Goal: Task Accomplishment & Management: Manage account settings

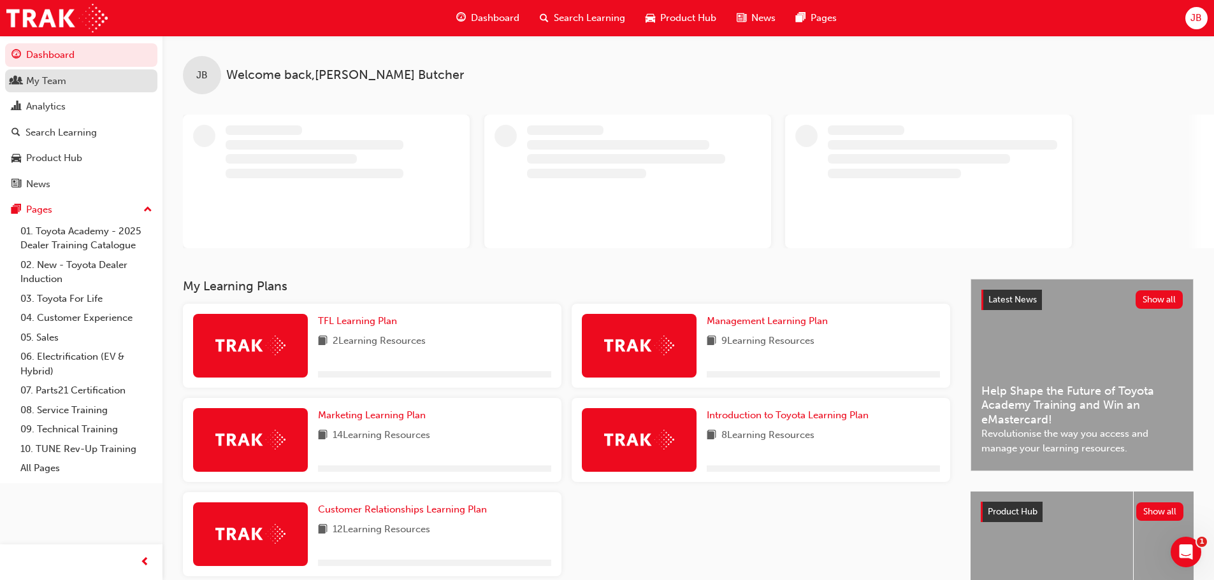
click at [66, 82] on div "My Team" at bounding box center [46, 81] width 40 height 15
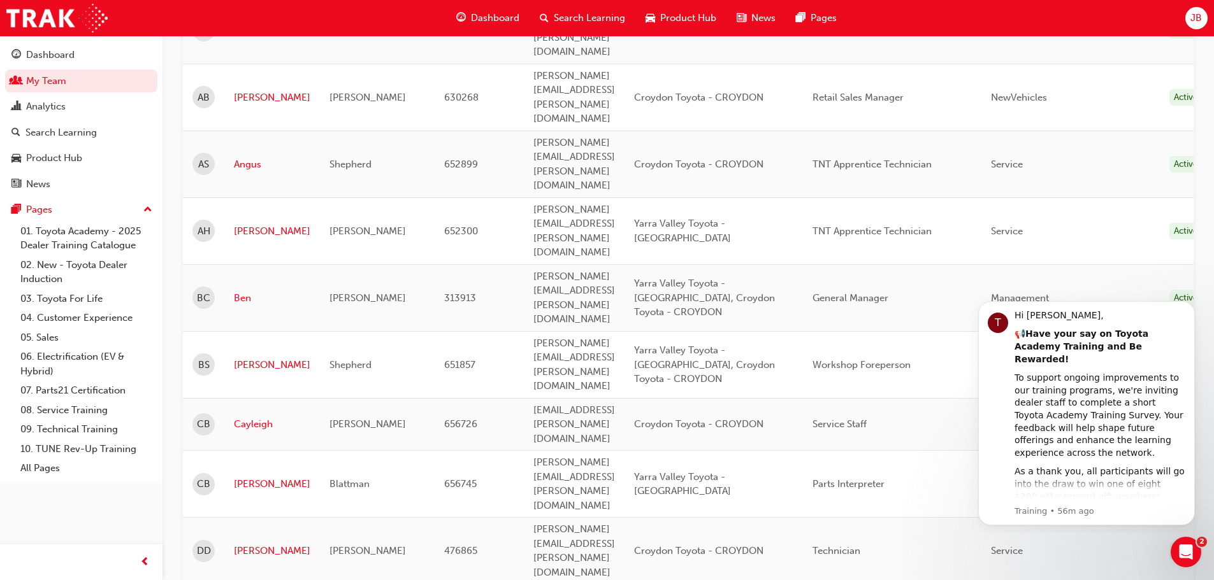
scroll to position [382, 0]
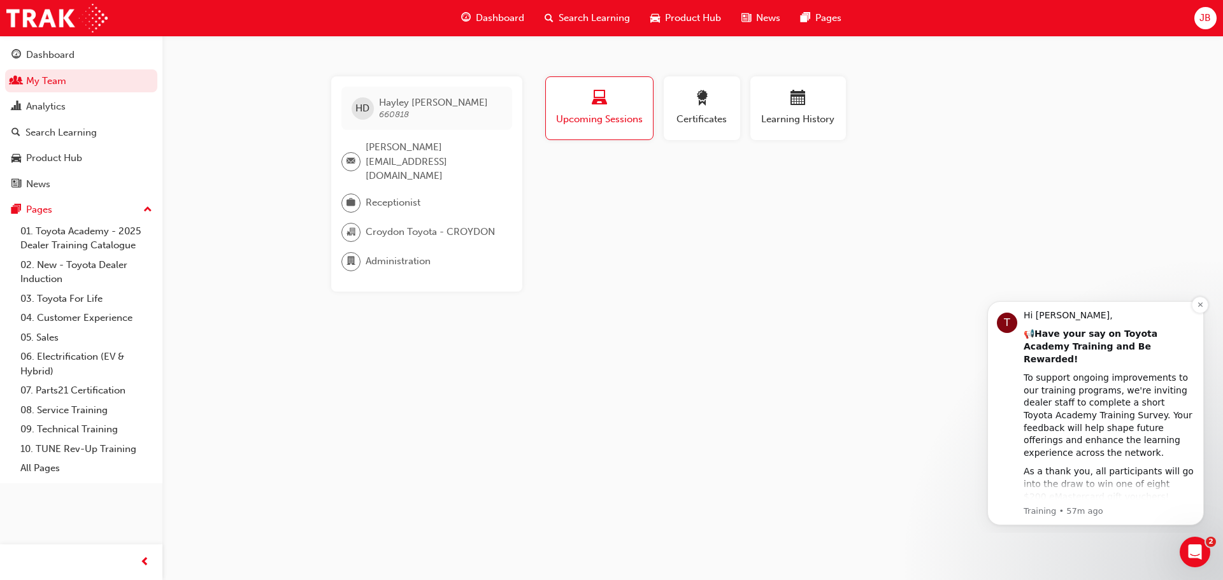
click at [1056, 510] on link "Take The Survey" at bounding box center [1071, 515] width 73 height 10
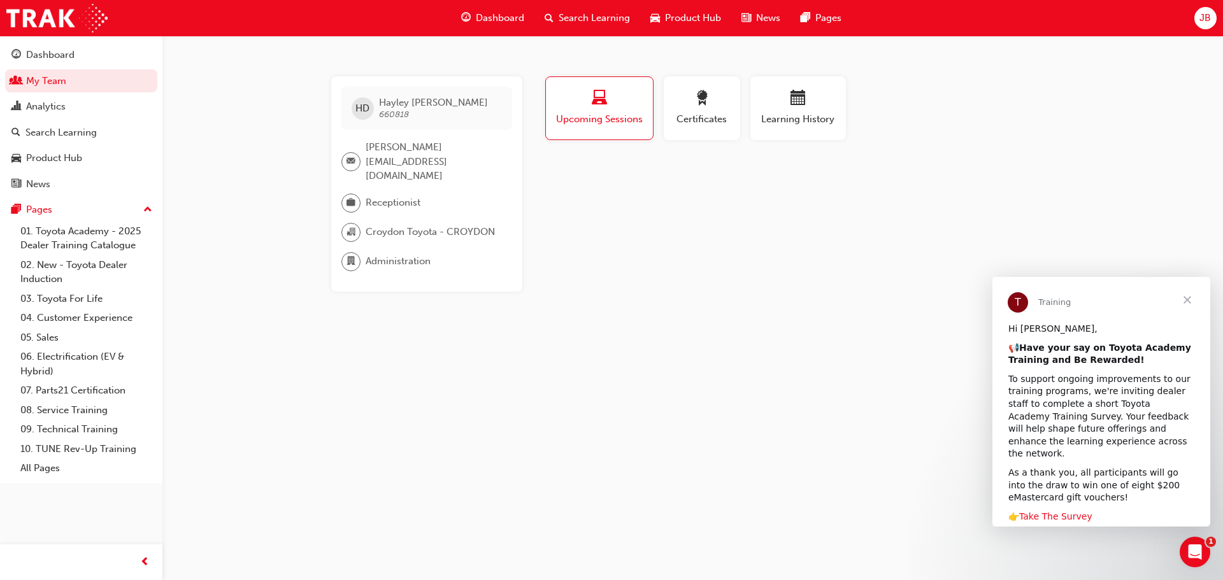
click at [1057, 512] on link "Take The Survey" at bounding box center [1055, 517] width 73 height 10
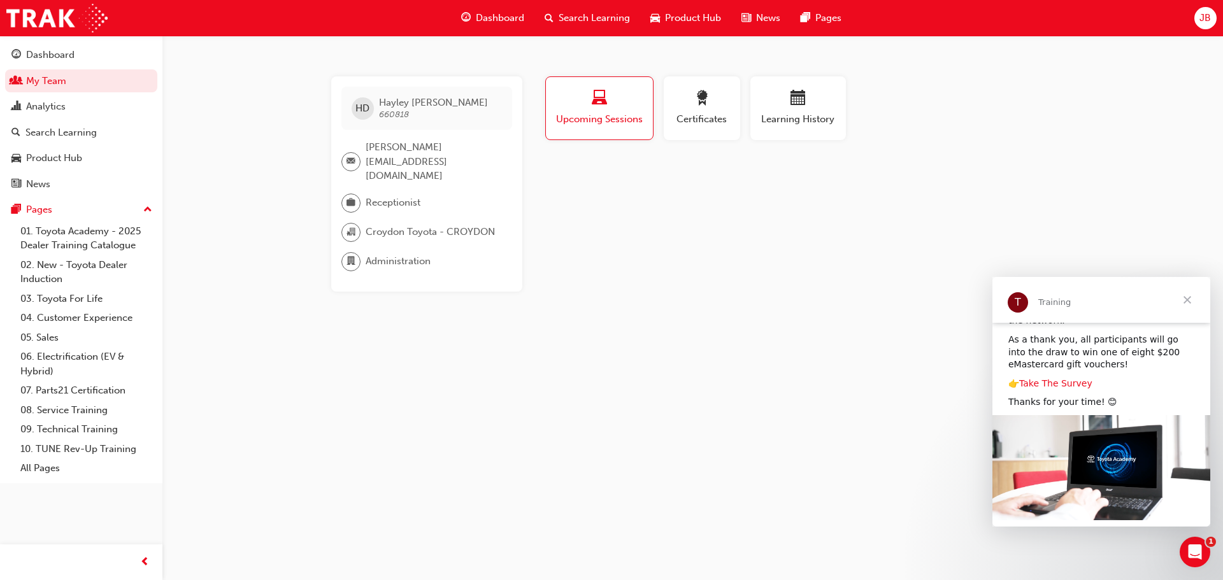
scroll to position [136, 0]
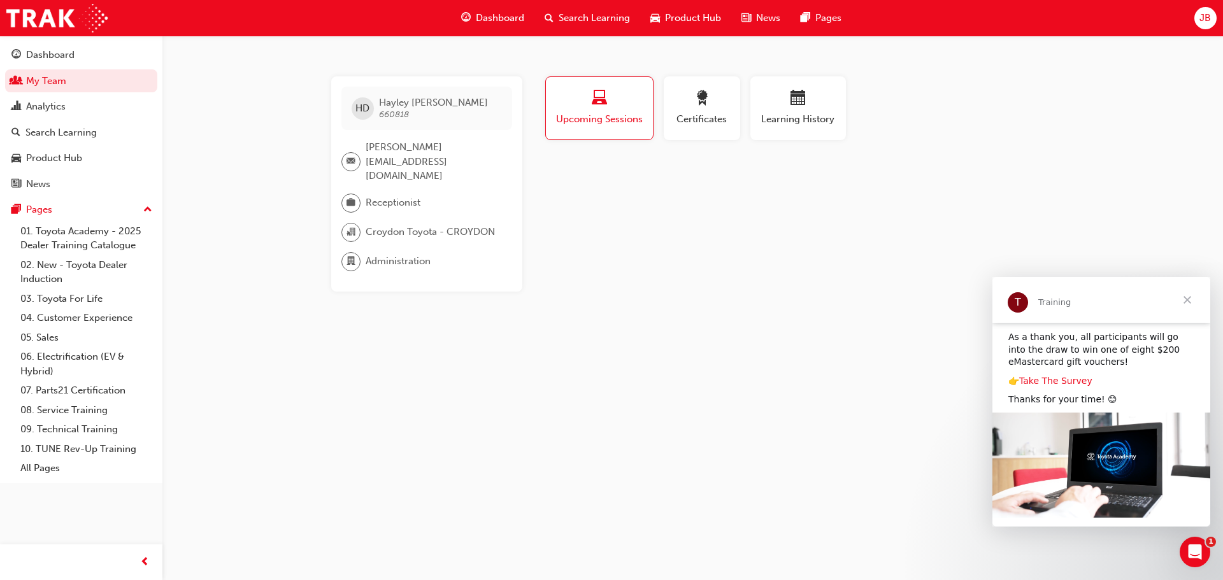
click at [1054, 376] on link "Take The Survey" at bounding box center [1055, 381] width 73 height 10
click at [1191, 549] on icon "Open Intercom Messenger" at bounding box center [1193, 550] width 21 height 21
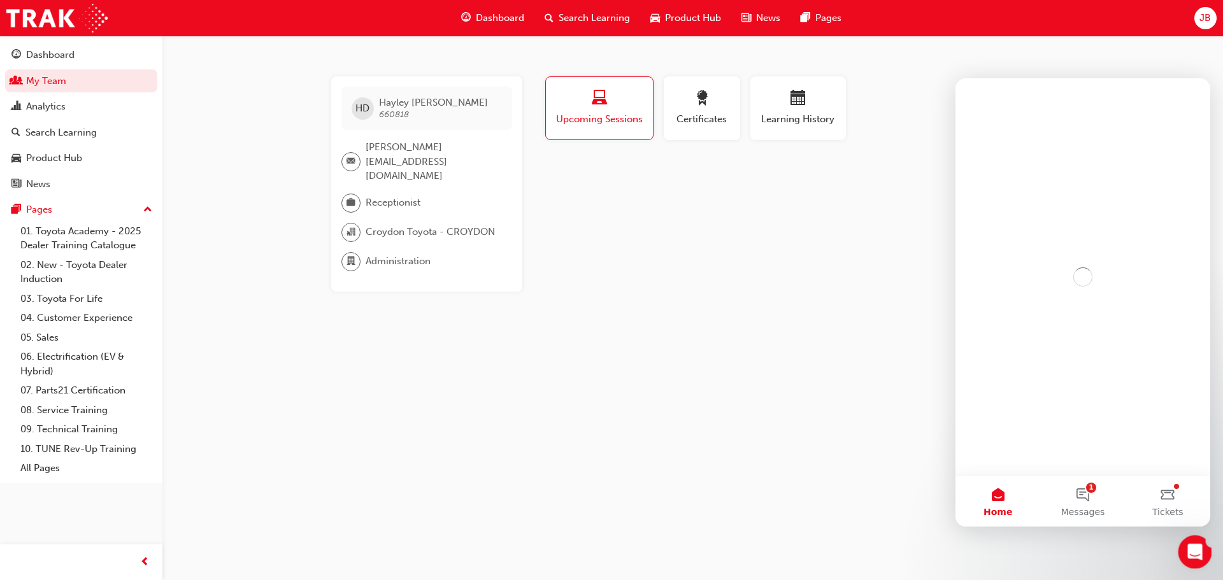
scroll to position [0, 0]
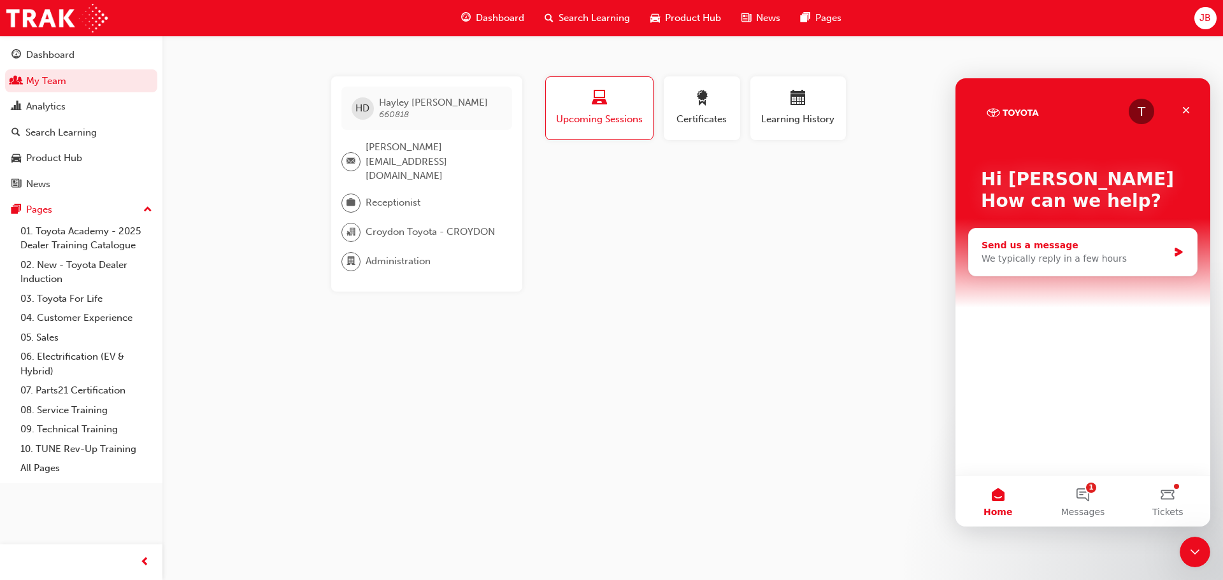
click at [1017, 262] on div "We typically reply in a few hours" at bounding box center [1075, 258] width 187 height 13
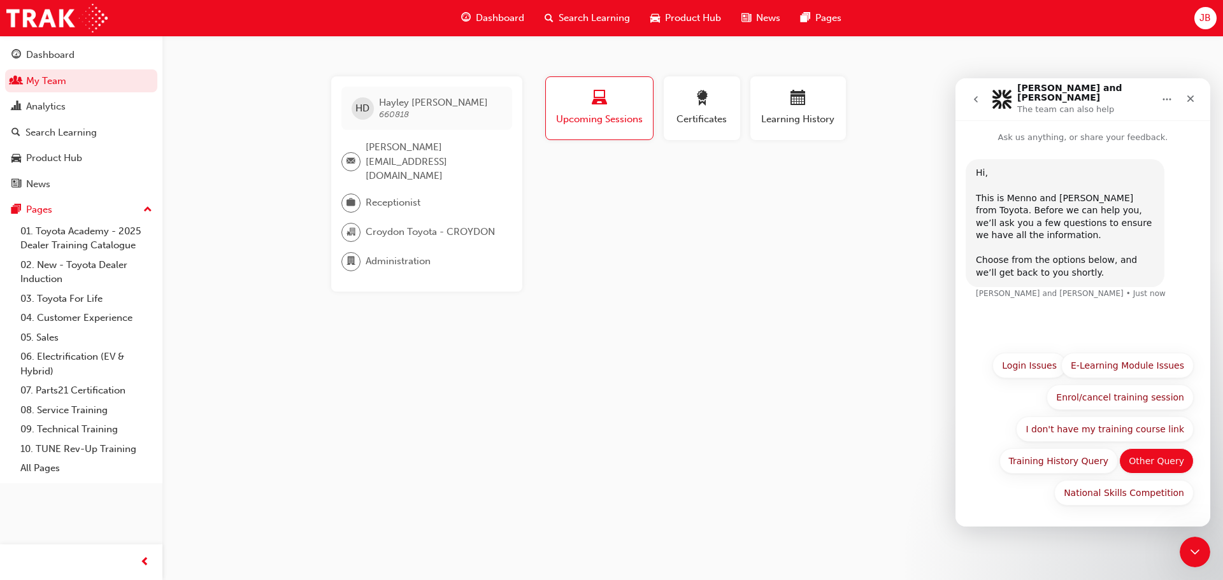
click at [1147, 461] on button "Other Query" at bounding box center [1156, 460] width 75 height 25
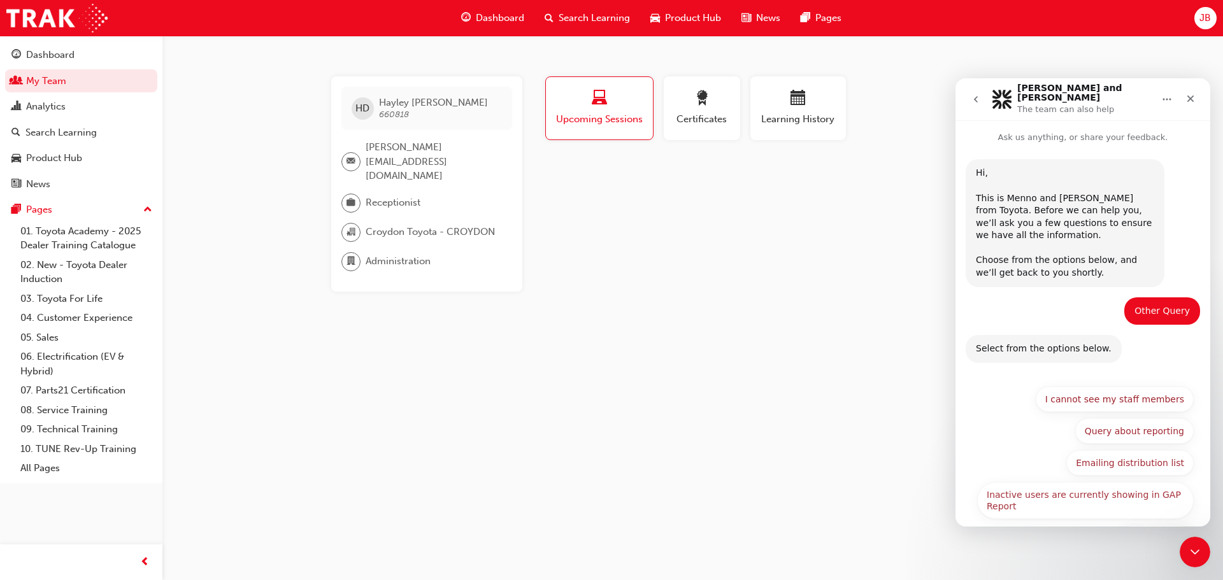
scroll to position [38, 0]
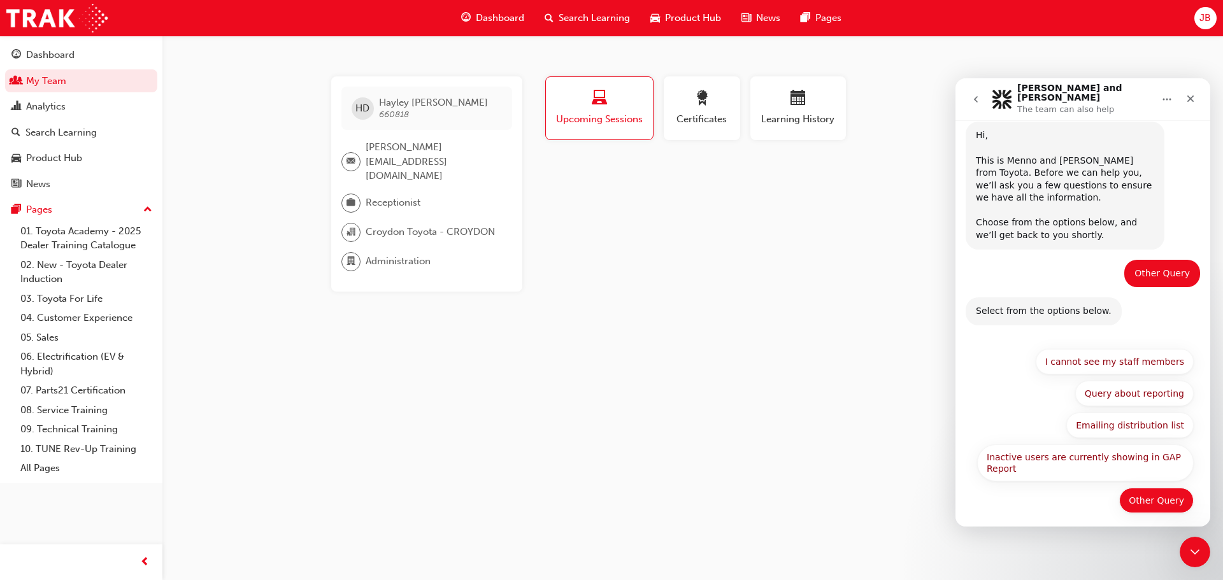
click at [1161, 491] on button "Other Query" at bounding box center [1156, 500] width 75 height 25
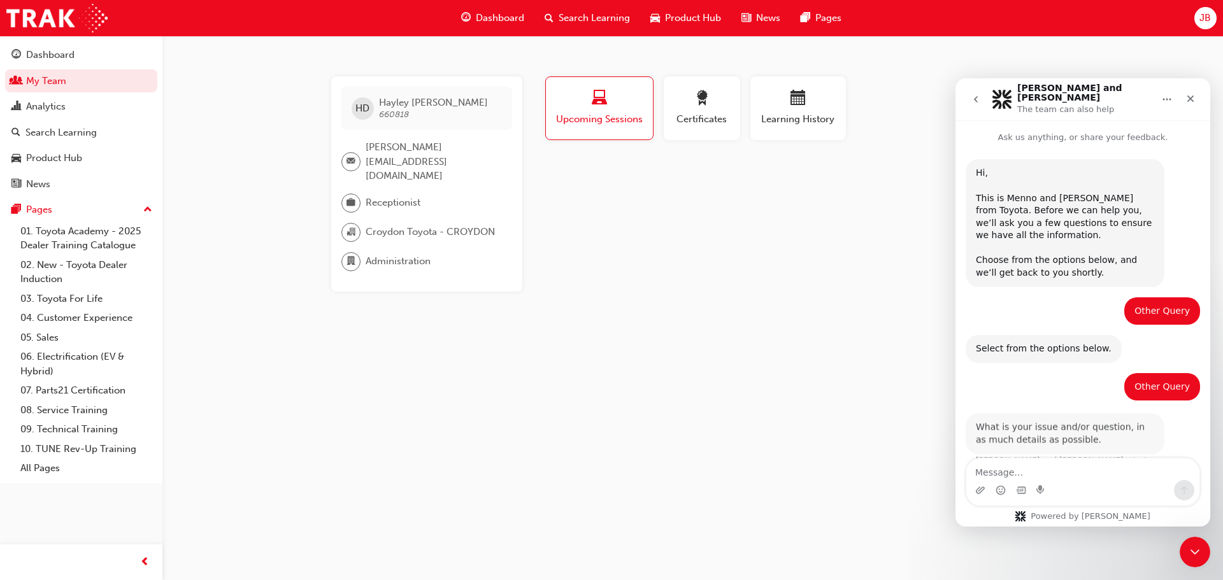
scroll to position [11, 0]
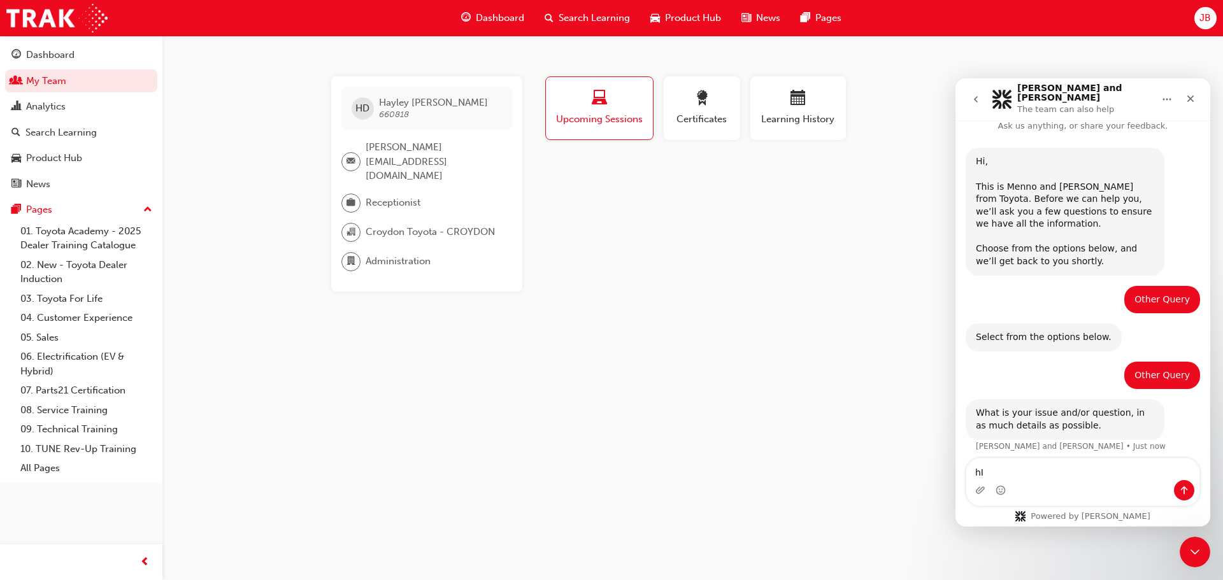
type textarea "h"
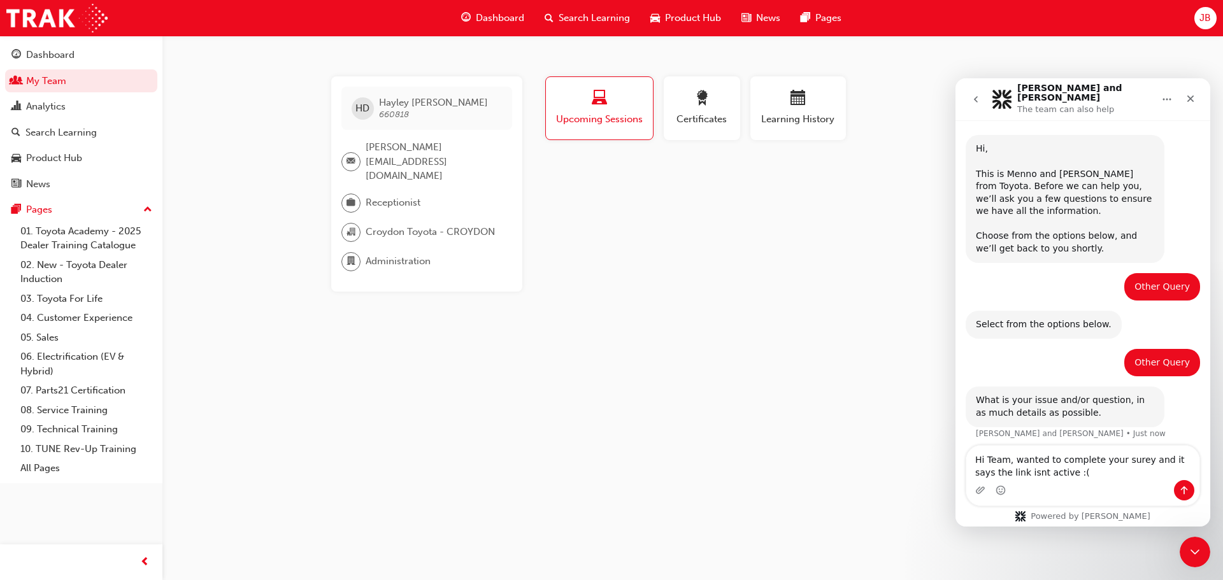
click at [1122, 462] on textarea "Hi Team, wanted to complete your surey and it says the link isnt active :(" at bounding box center [1082, 463] width 233 height 34
type textarea "Hi Team, wanted to complete your survey and it says the link isnt active :("
click at [1183, 487] on icon "Send a message…" at bounding box center [1184, 490] width 10 height 10
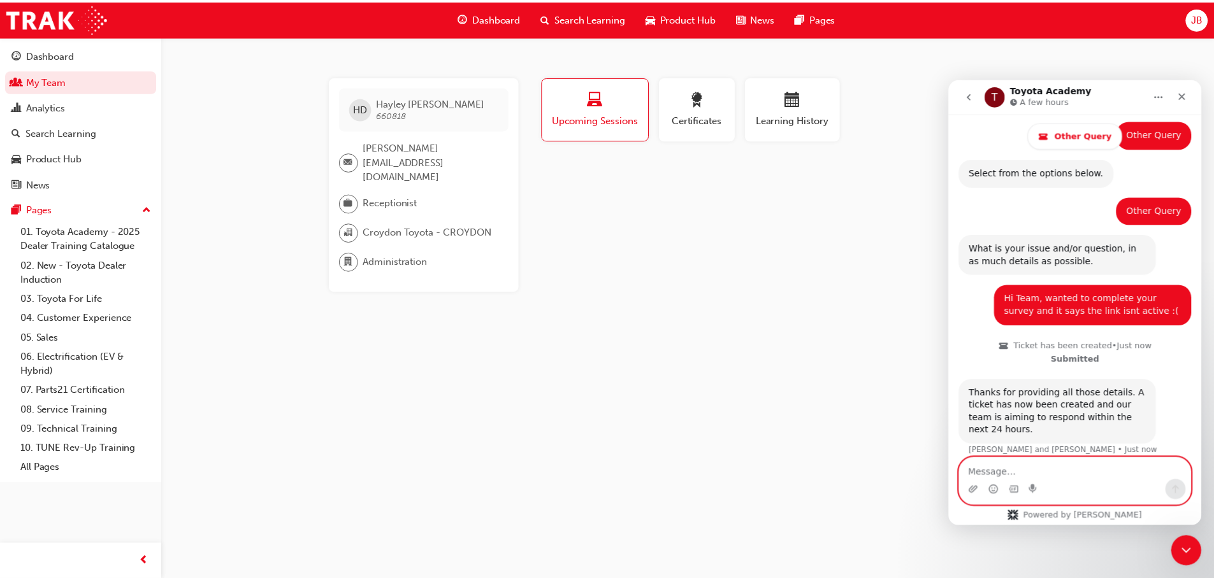
scroll to position [240, 0]
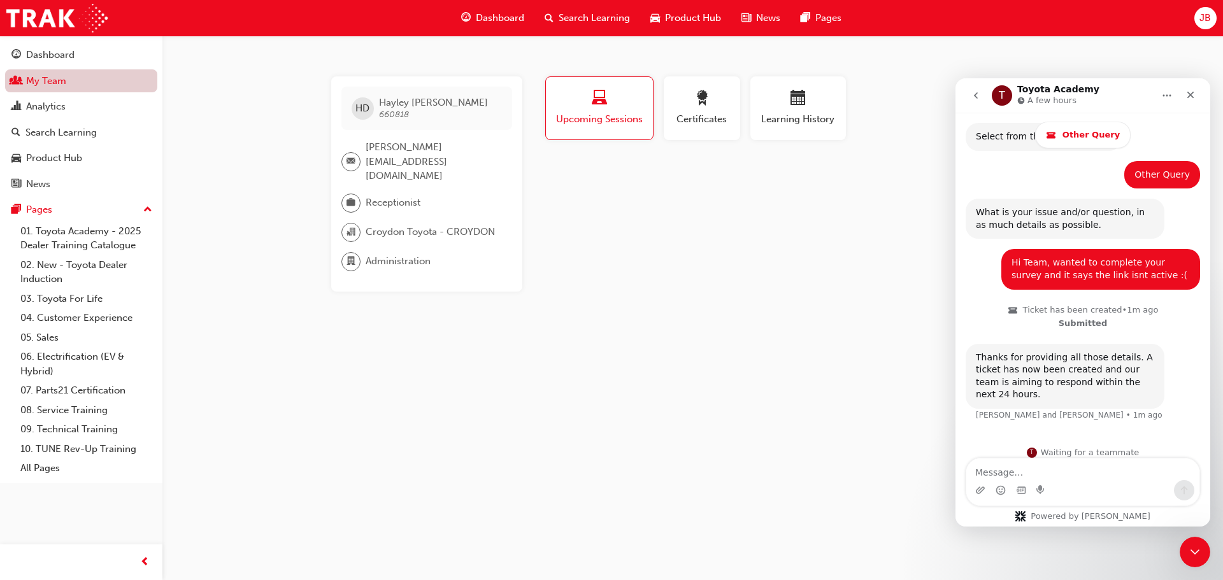
click at [38, 83] on link "My Team" at bounding box center [81, 81] width 152 height 24
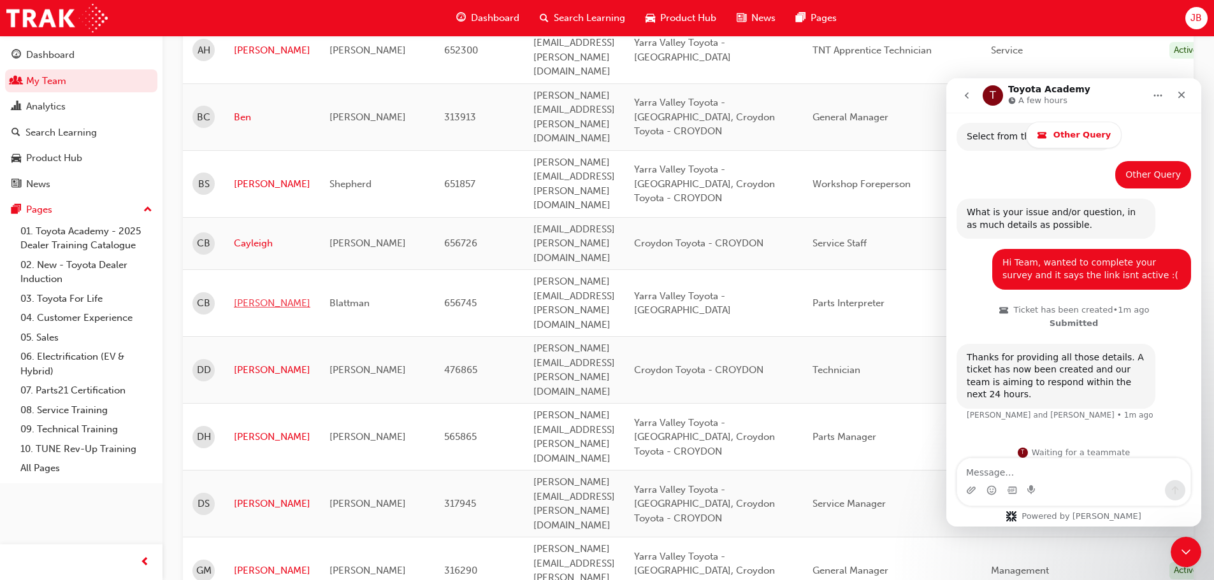
scroll to position [573, 0]
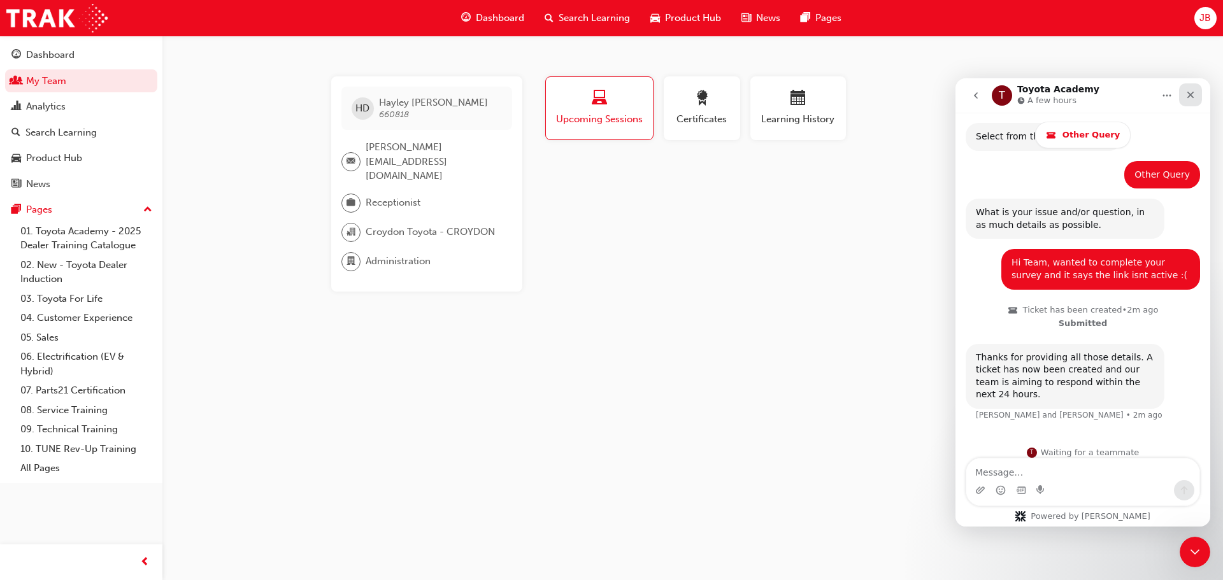
click at [1198, 96] on div "Close" at bounding box center [1190, 94] width 23 height 23
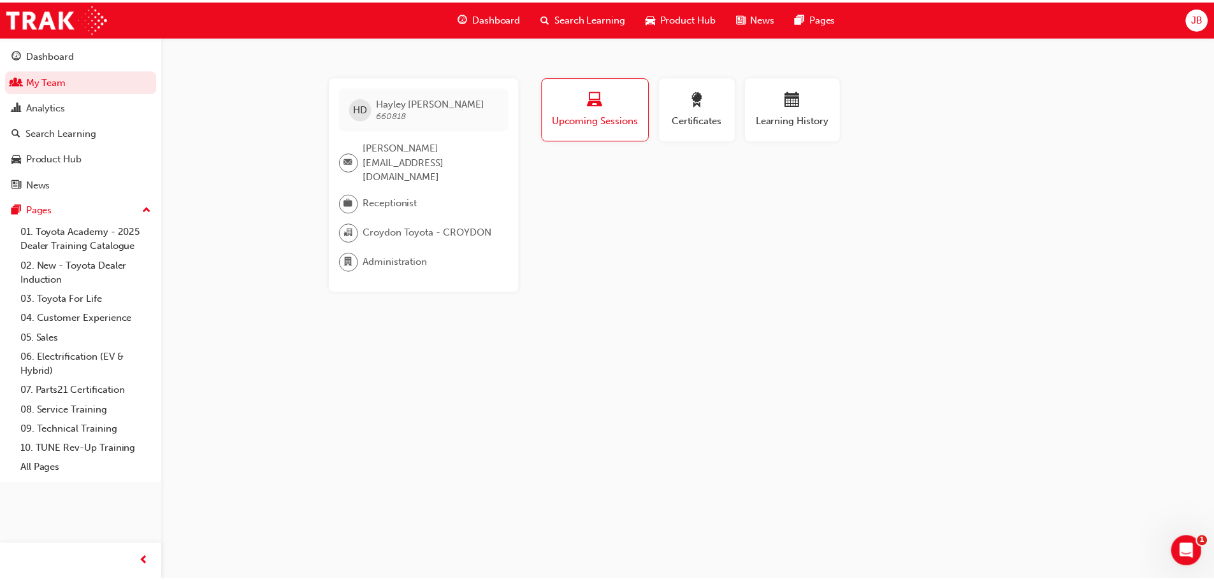
scroll to position [240, 0]
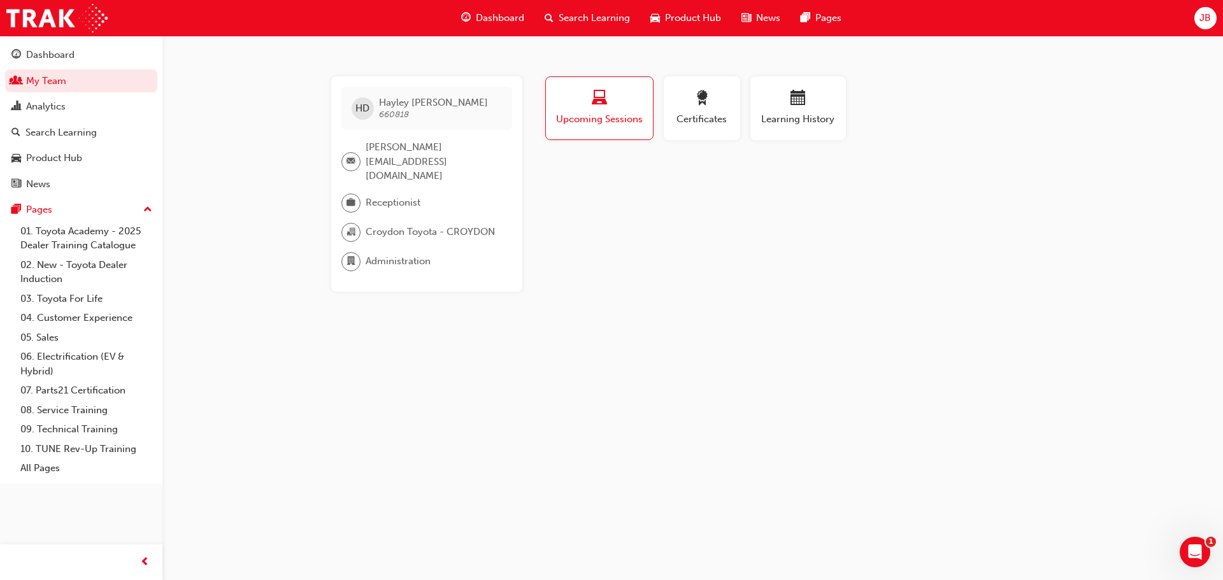
click at [577, 119] on span "Upcoming Sessions" at bounding box center [600, 119] width 88 height 15
click at [584, 17] on span "Search Learning" at bounding box center [594, 18] width 71 height 15
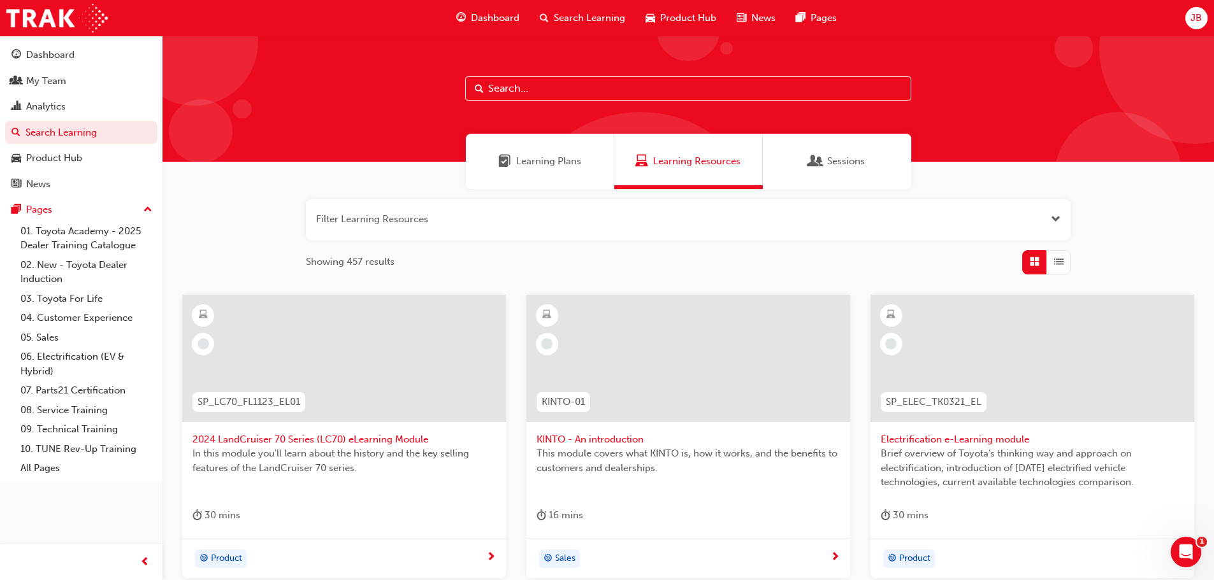
click at [557, 90] on input "text" at bounding box center [688, 88] width 446 height 24
type input "tfl"
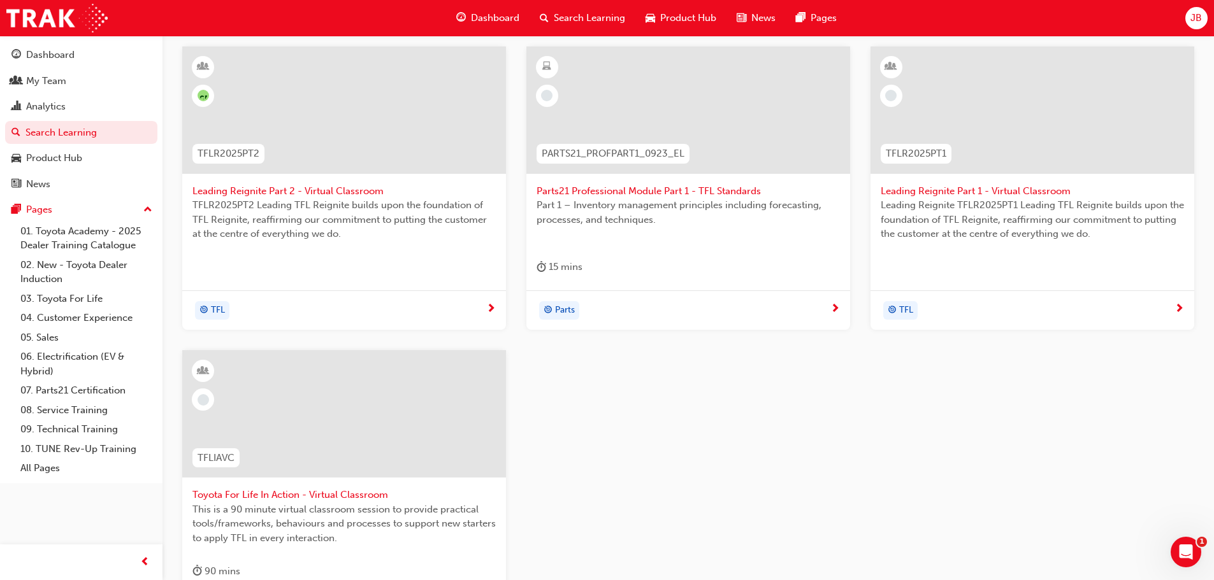
scroll to position [255, 0]
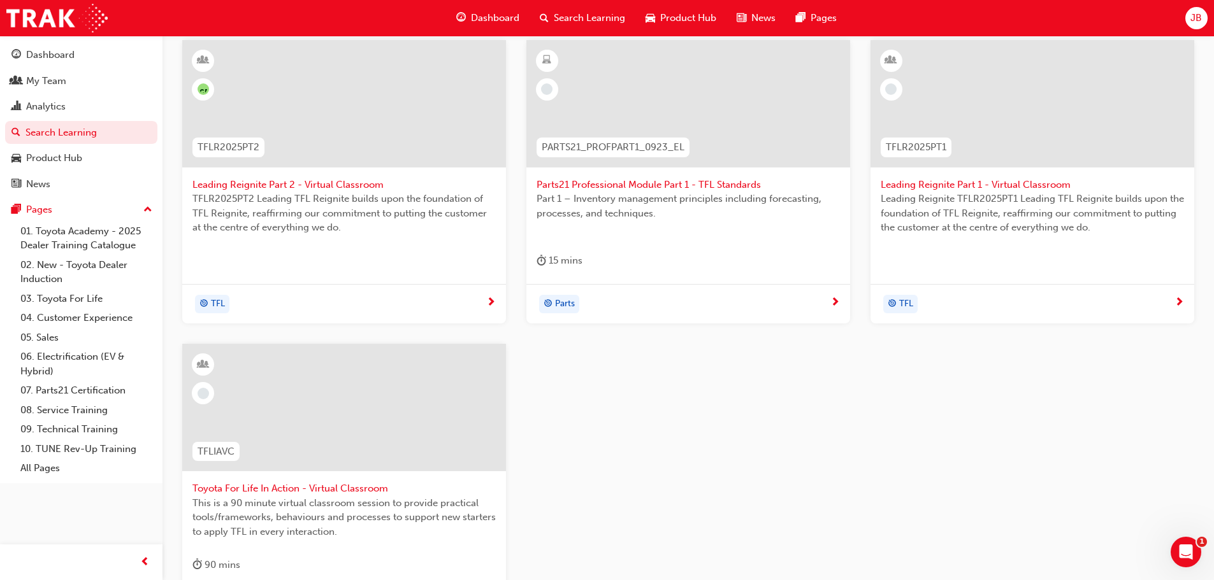
click at [230, 505] on span "This is a 90 minute virtual classroom session to provide practical tools/framew…" at bounding box center [343, 517] width 303 height 43
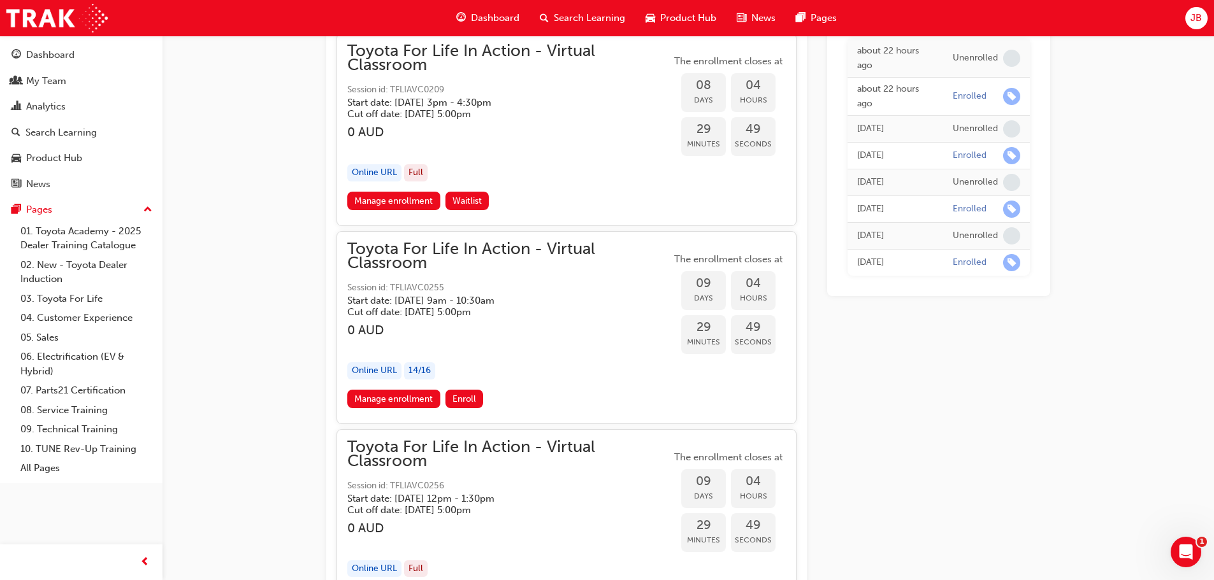
scroll to position [5033, 0]
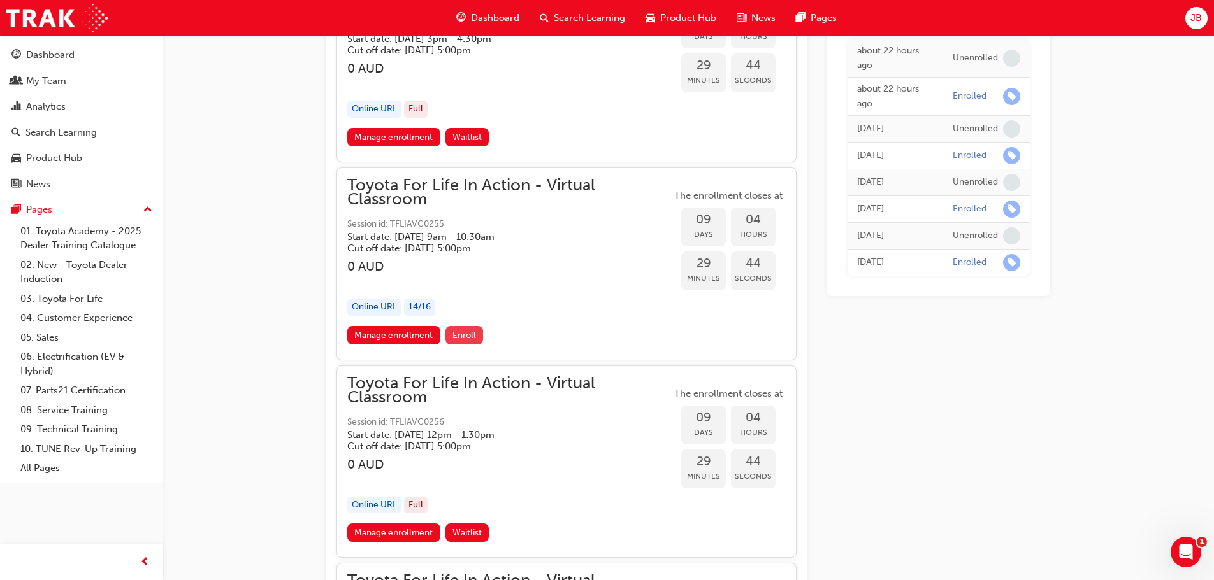
click at [461, 331] on span "Enroll" at bounding box center [464, 335] width 24 height 11
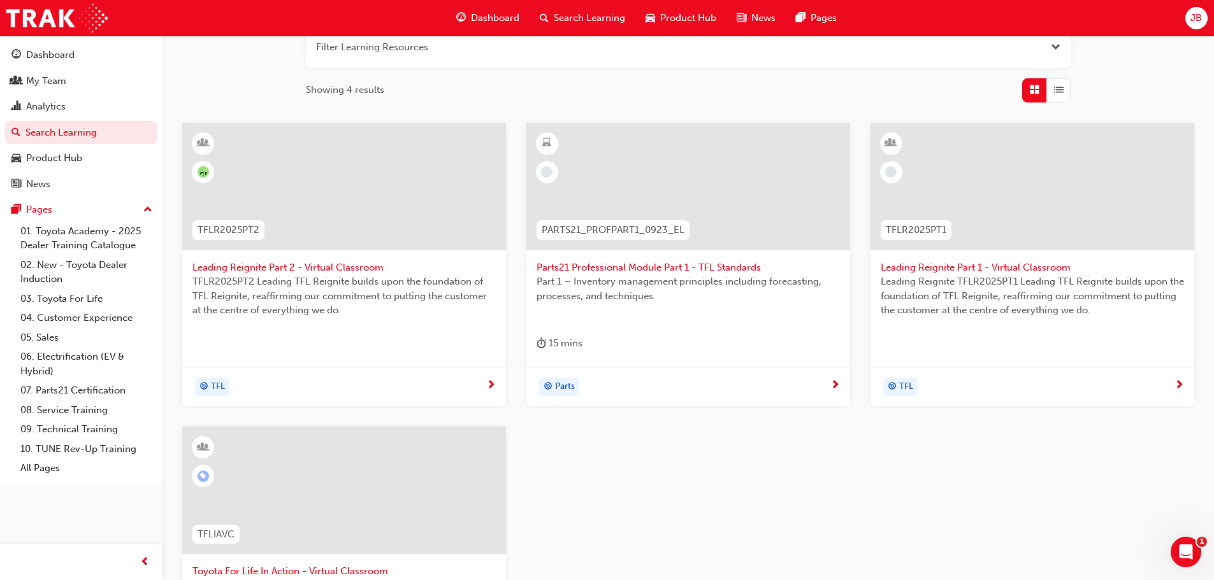
scroll to position [382, 0]
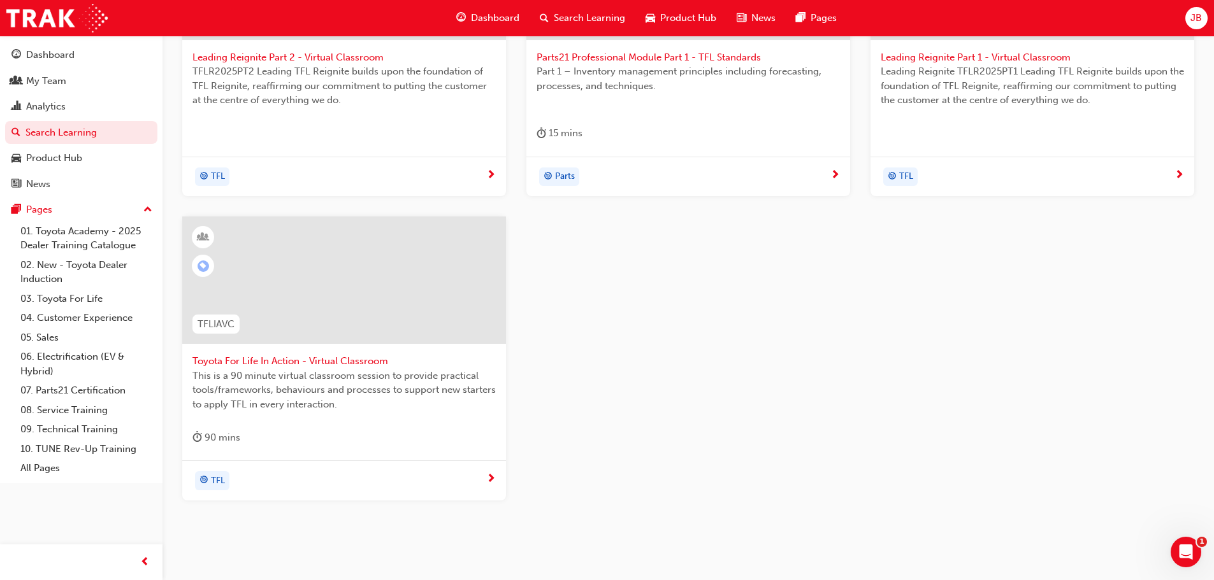
click at [264, 315] on div at bounding box center [344, 280] width 324 height 127
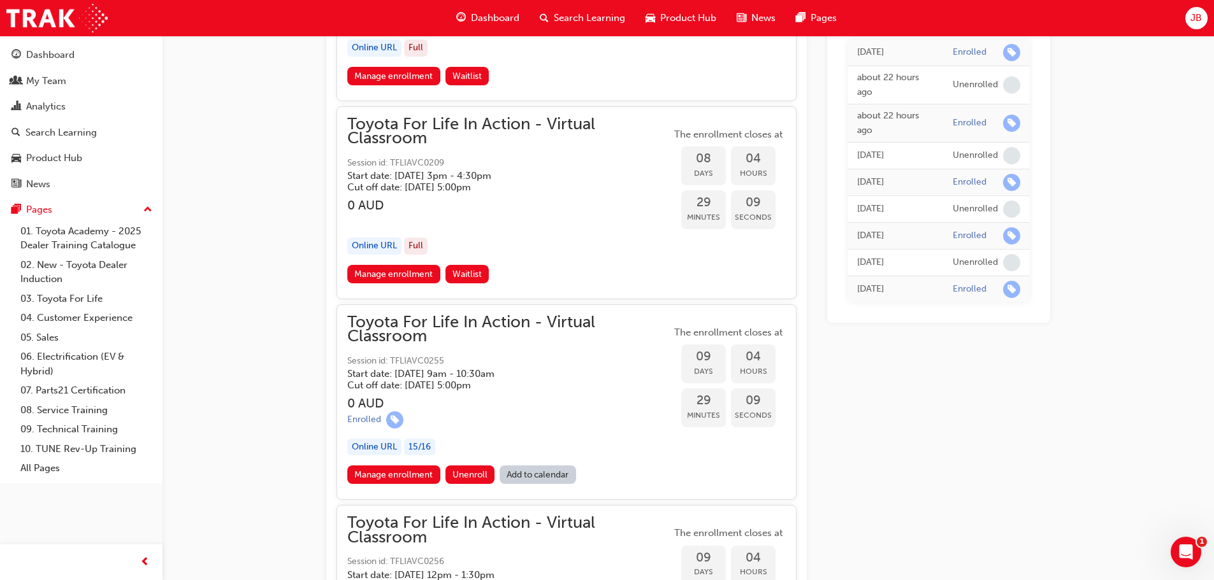
scroll to position [4959, 0]
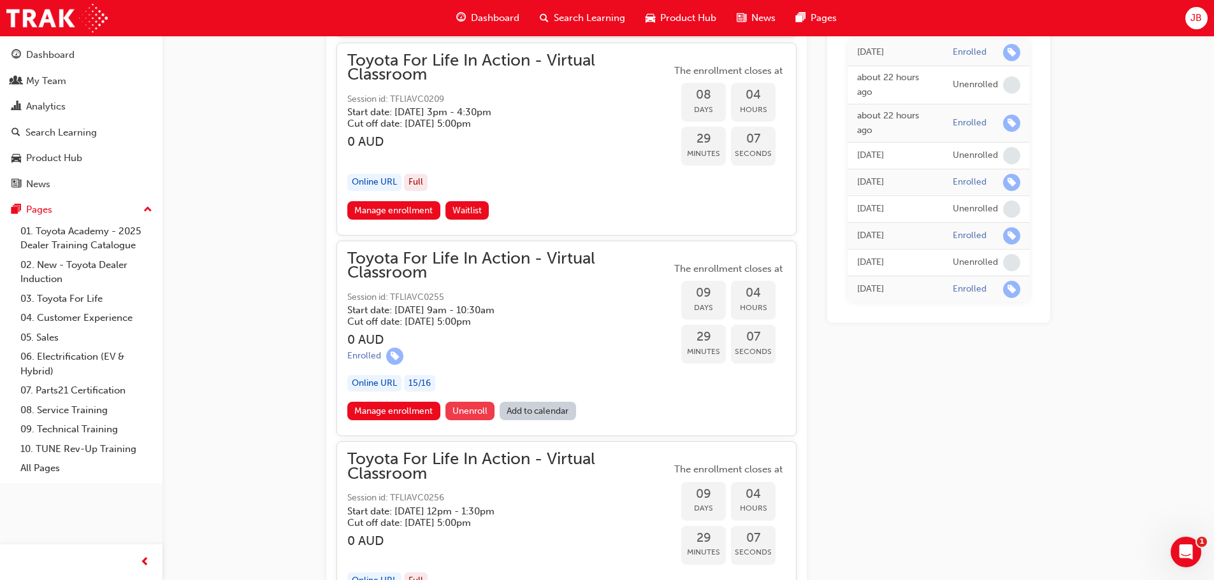
click at [464, 409] on span "Unenroll" at bounding box center [469, 411] width 35 height 11
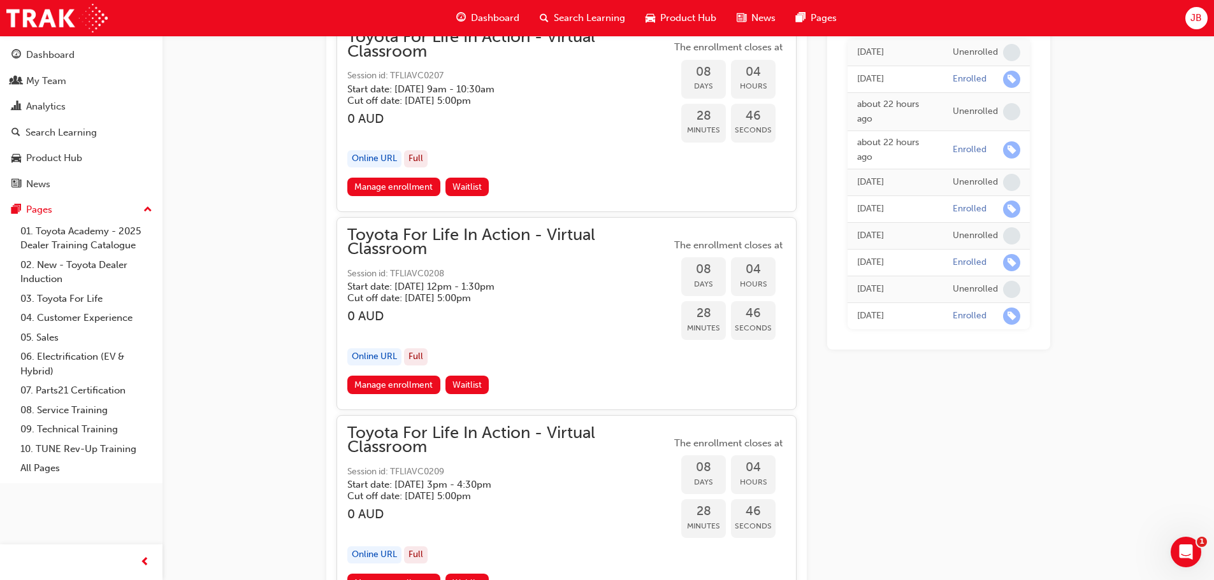
scroll to position [4905, 0]
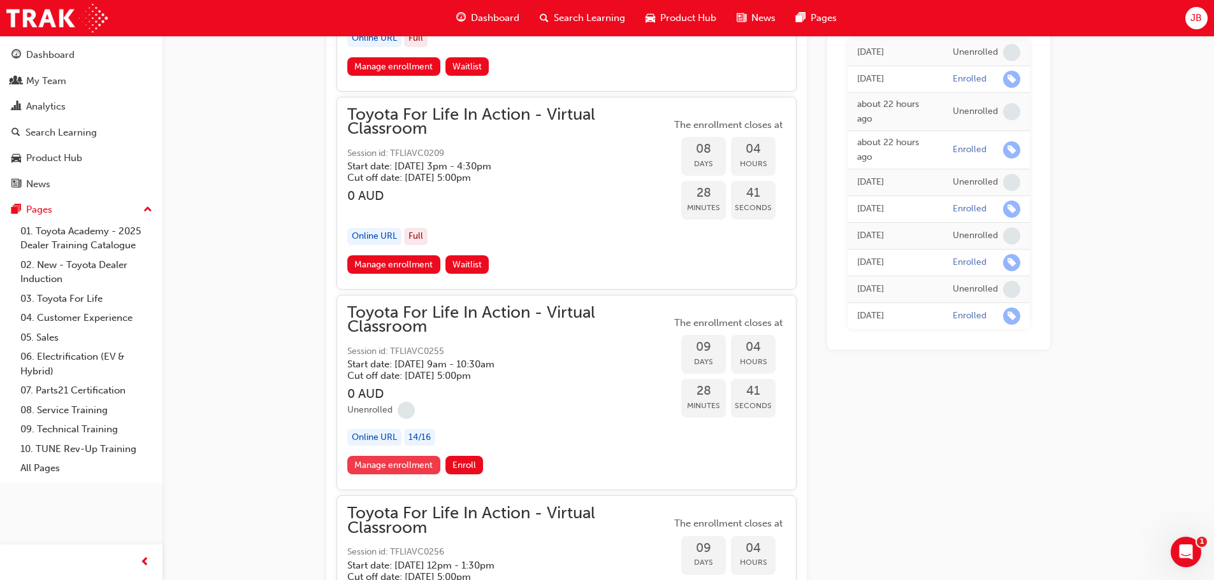
click at [408, 465] on link "Manage enrollment" at bounding box center [393, 465] width 93 height 18
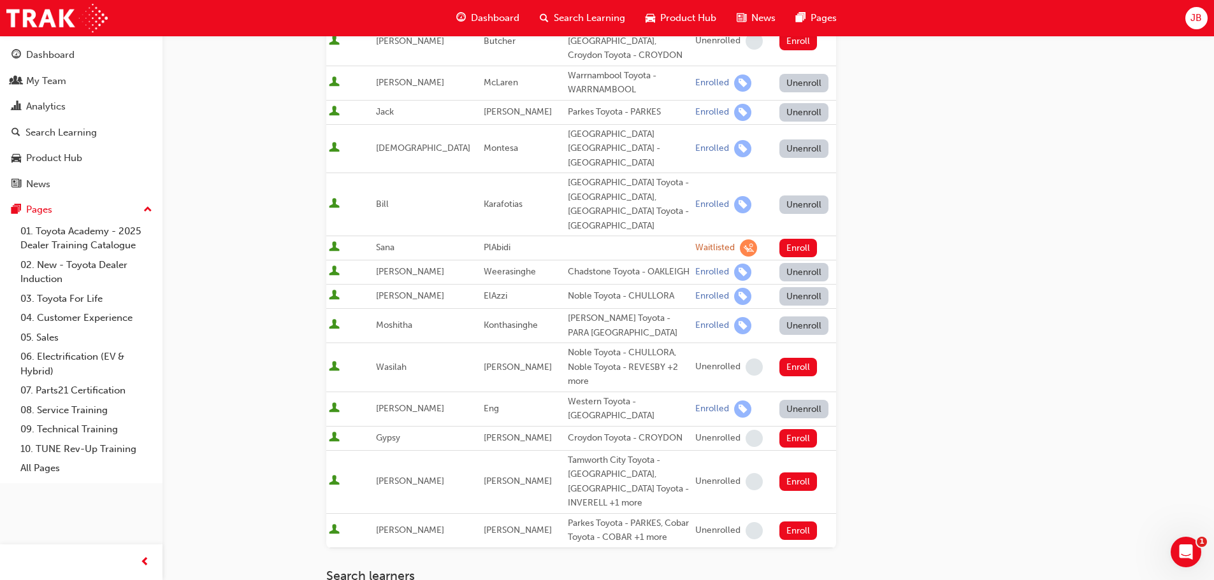
scroll to position [733, 0]
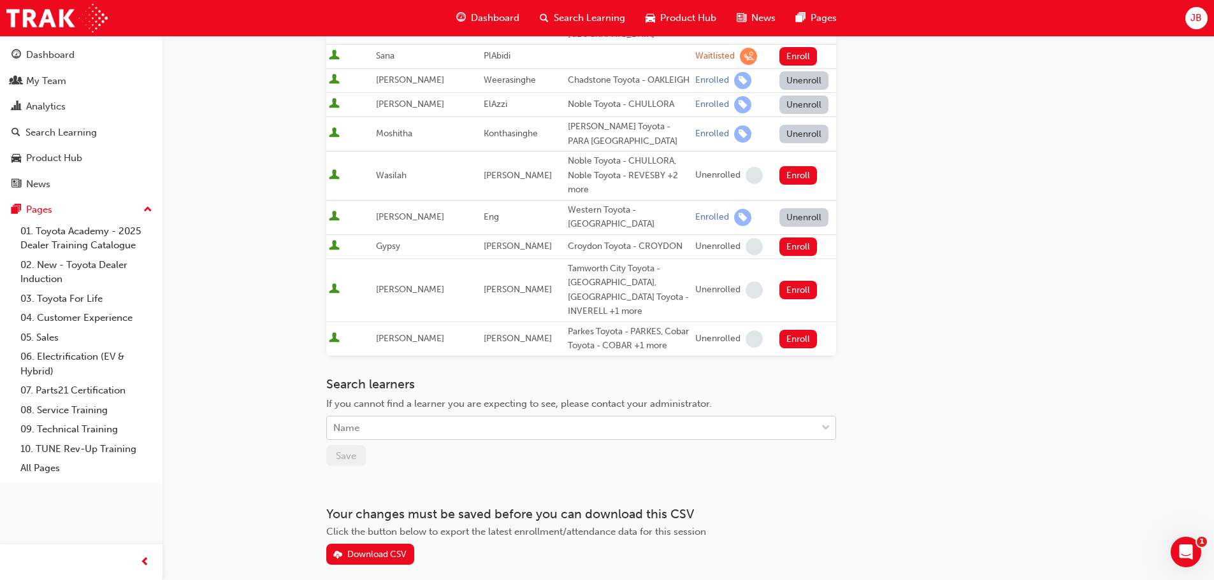
click at [380, 417] on div "Name" at bounding box center [571, 428] width 489 height 22
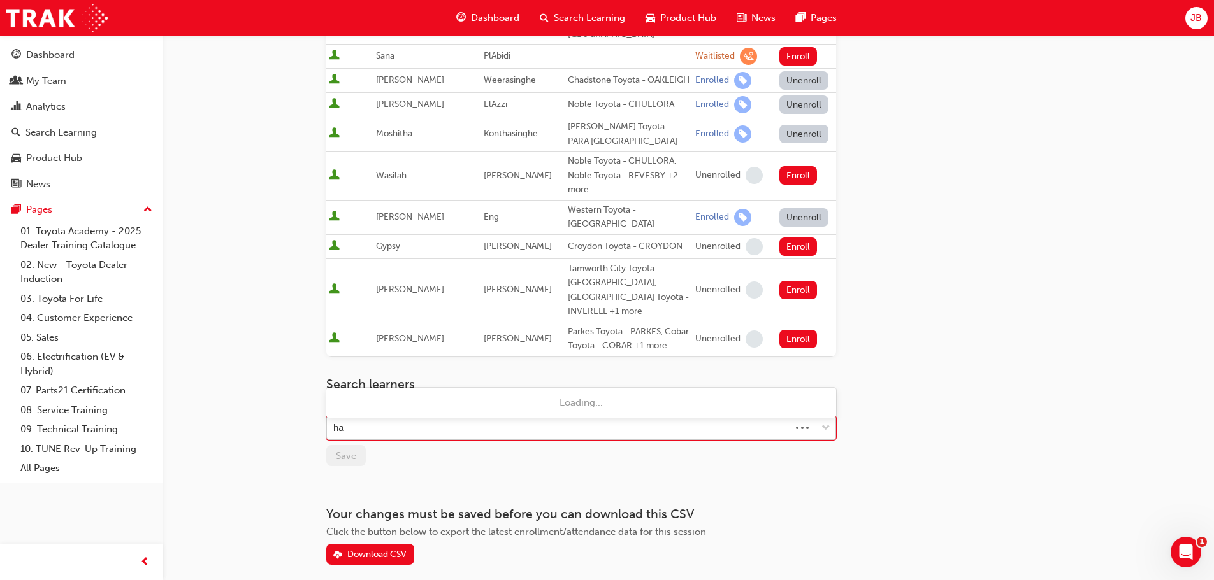
type input "hay"
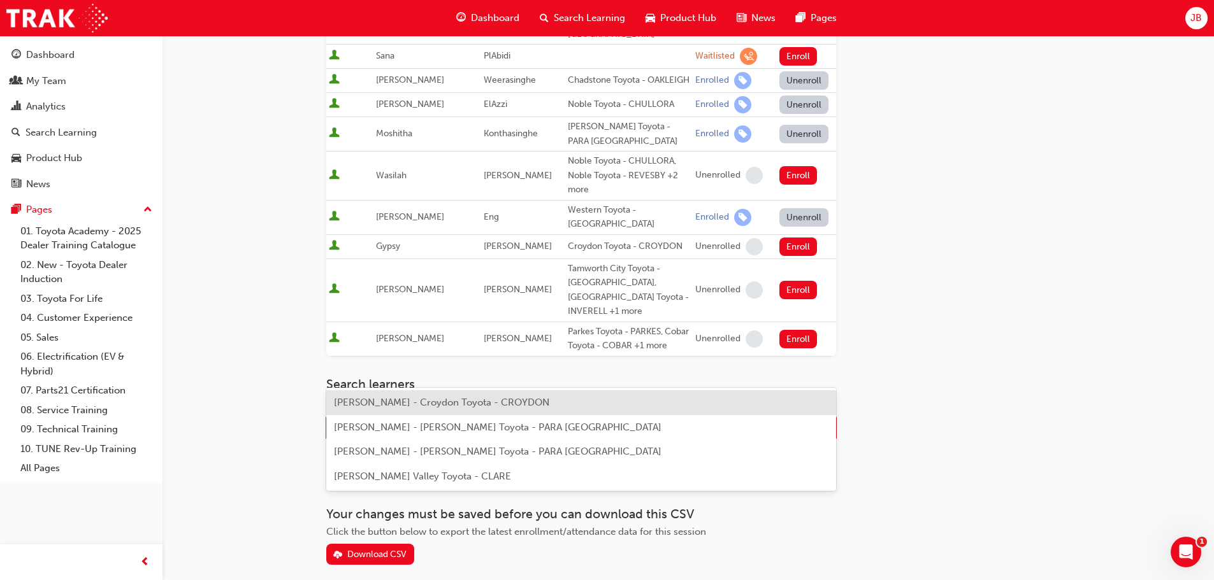
click at [508, 401] on span "[PERSON_NAME] - Croydon Toyota - CROYDON" at bounding box center [441, 402] width 215 height 11
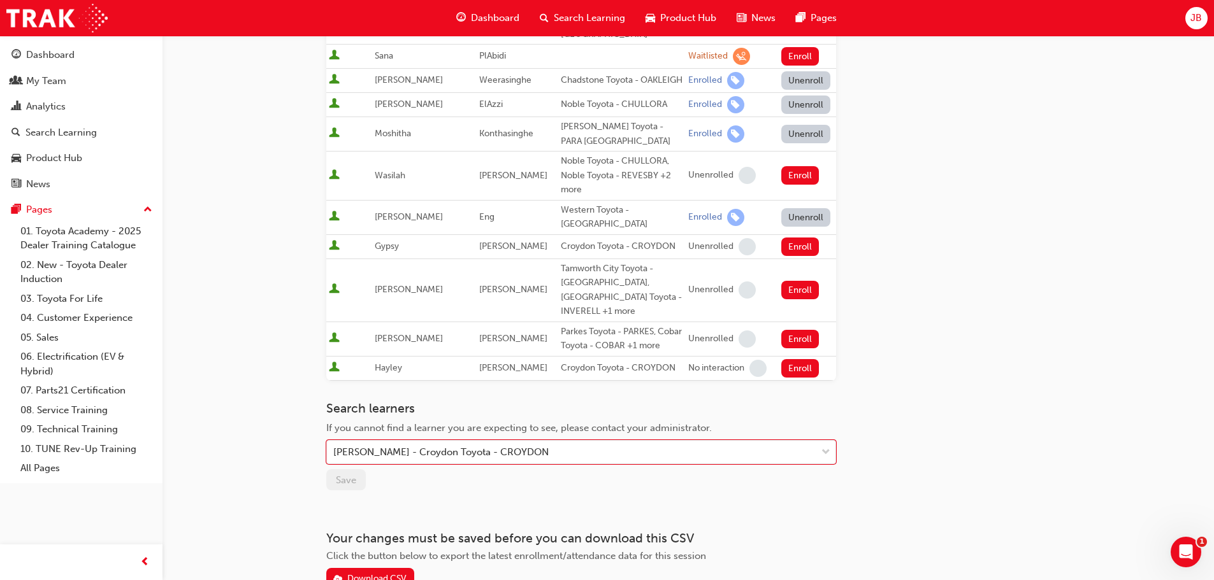
scroll to position [757, 0]
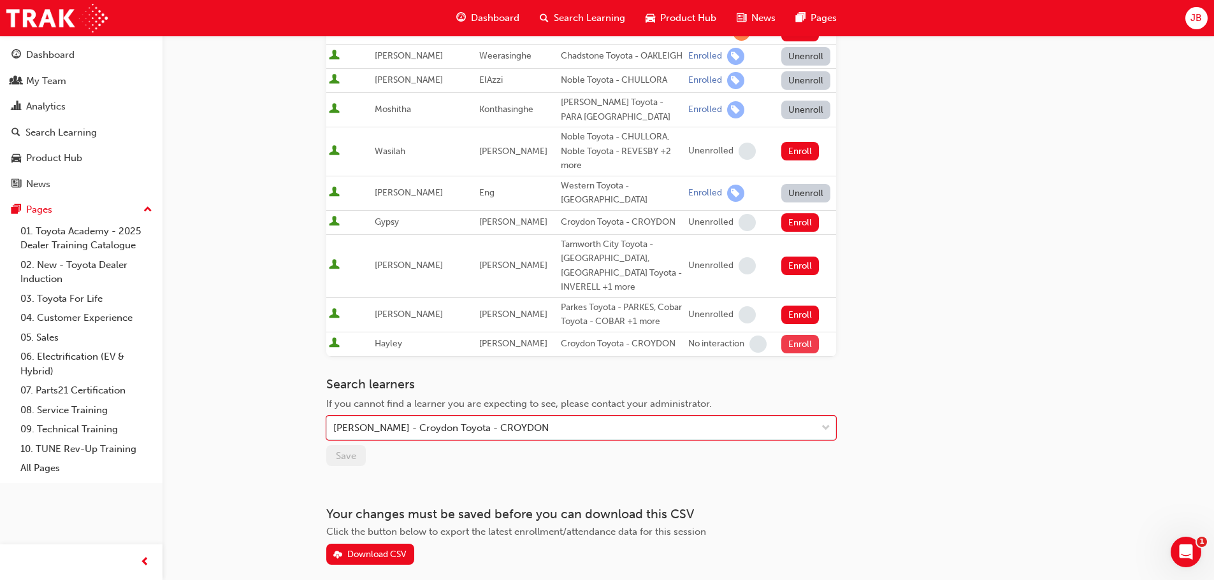
click at [787, 335] on button "Enroll" at bounding box center [800, 344] width 38 height 18
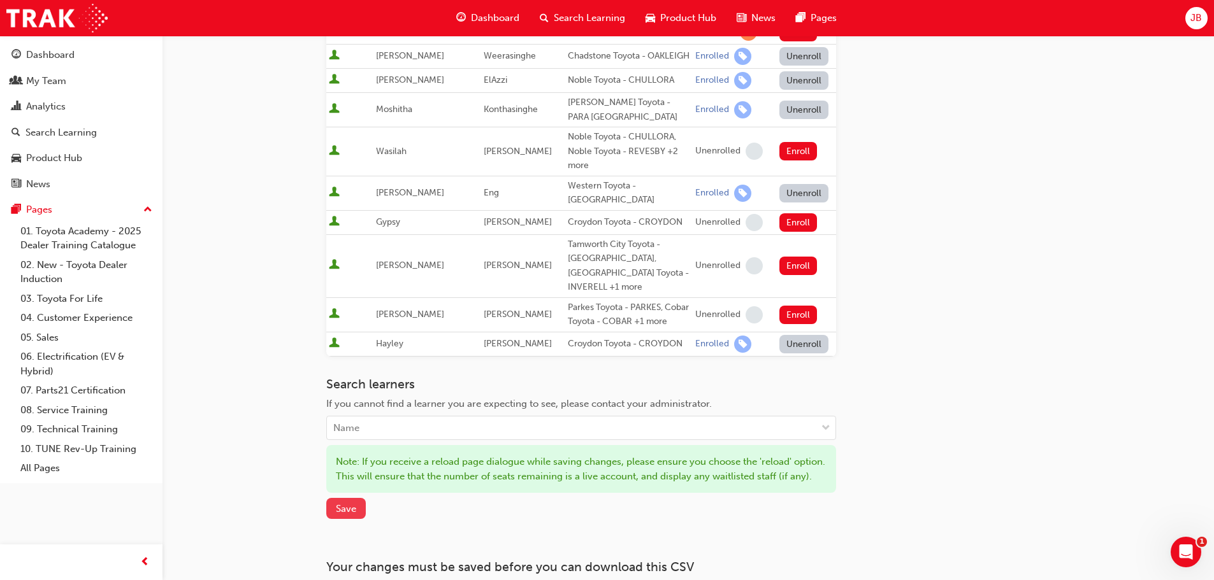
click at [347, 503] on span "Save" at bounding box center [346, 508] width 20 height 11
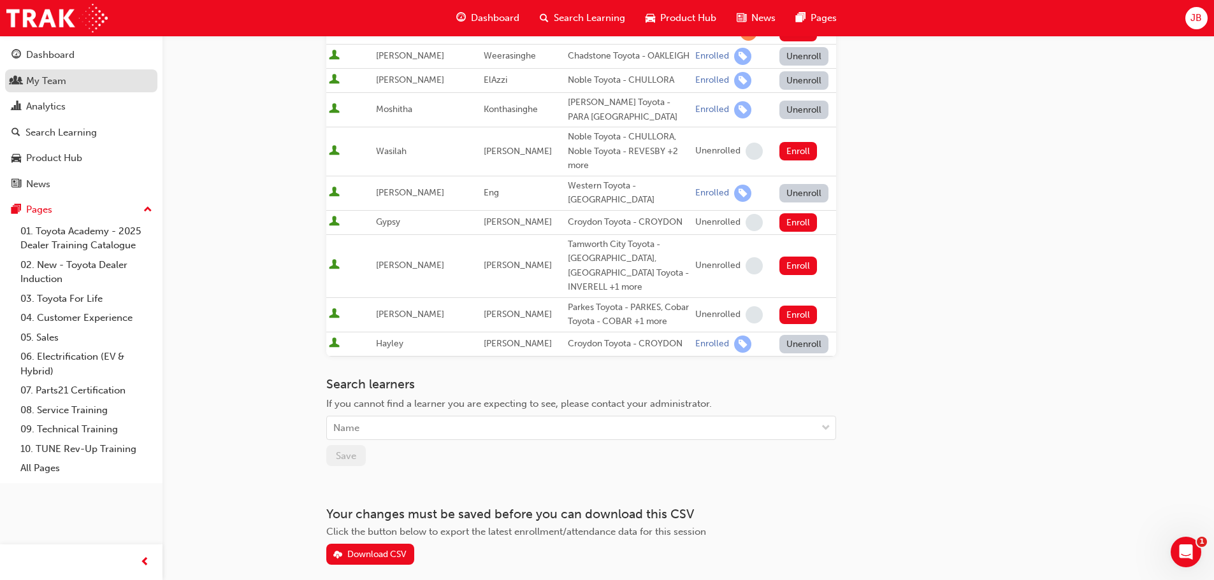
click at [35, 82] on div "My Team" at bounding box center [46, 81] width 40 height 15
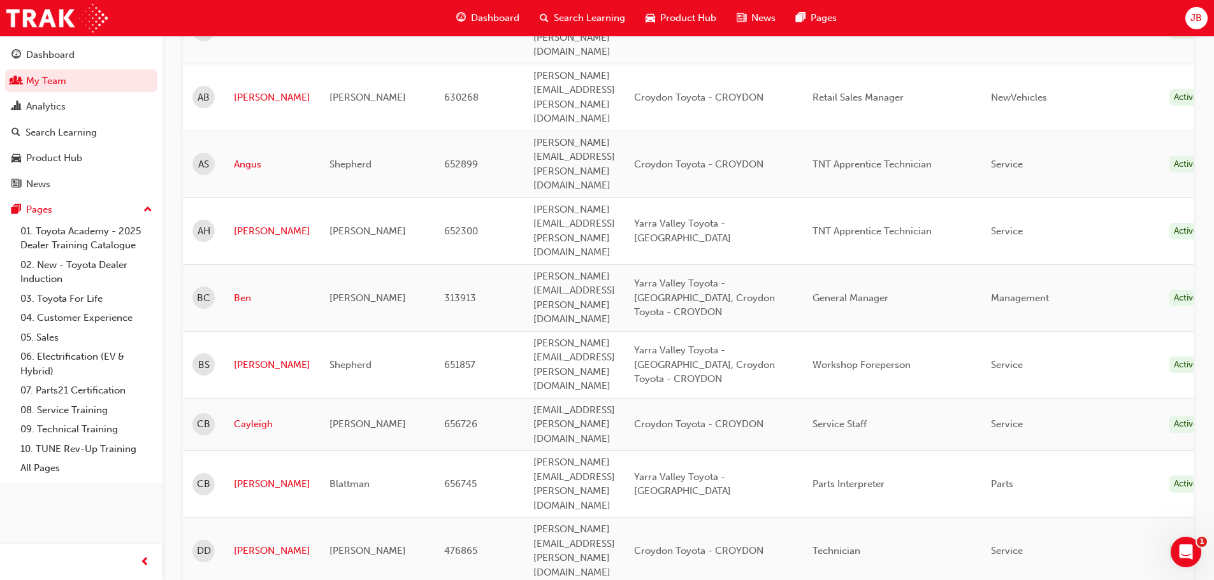
scroll to position [382, 0]
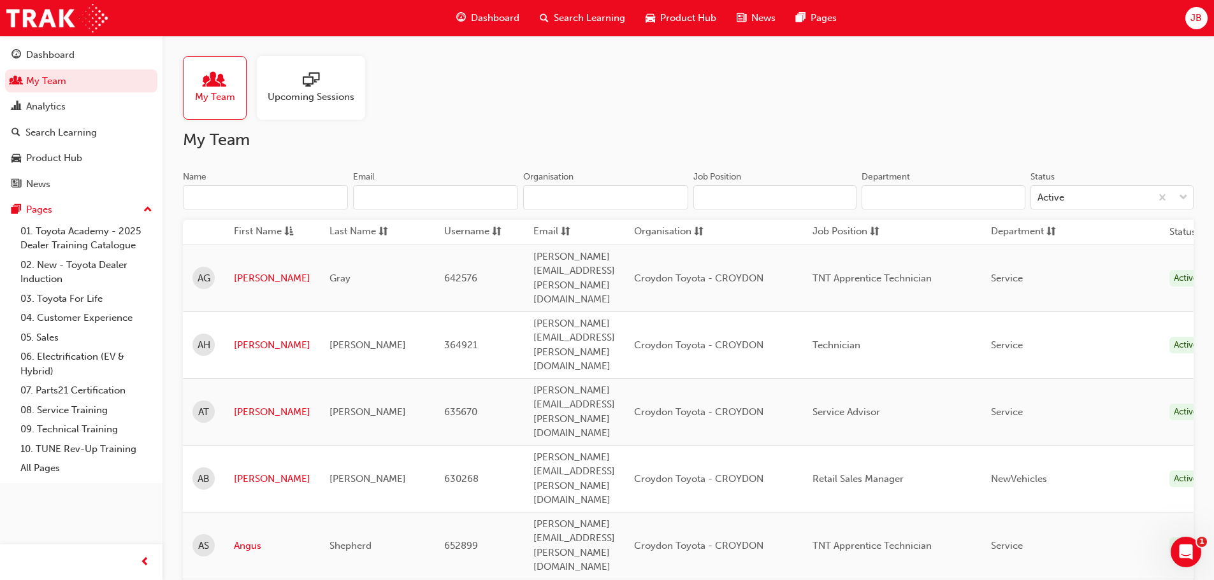
click at [573, 18] on span "Search Learning" at bounding box center [589, 18] width 71 height 15
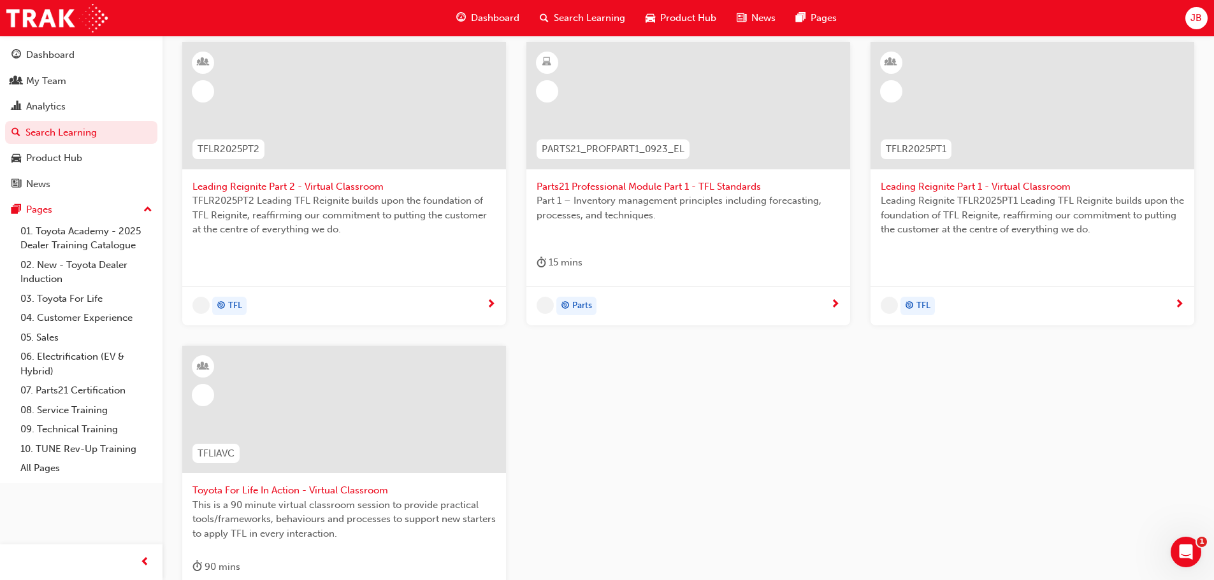
scroll to position [255, 0]
click at [240, 526] on span "This is a 90 minute virtual classroom session to provide practical tools/framew…" at bounding box center [343, 517] width 303 height 43
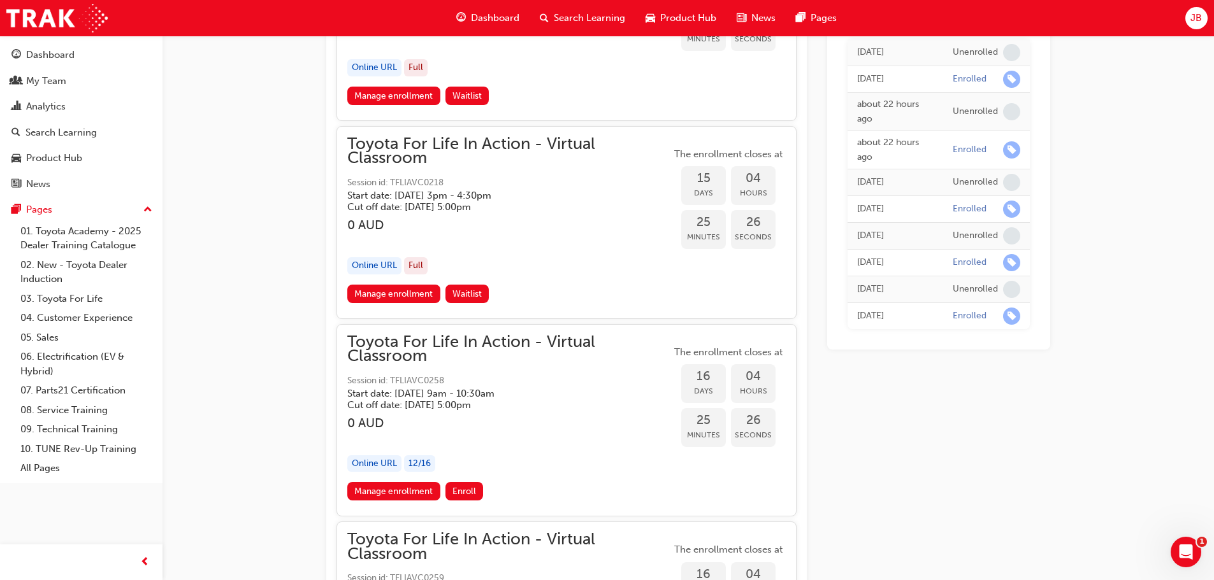
scroll to position [7954, 0]
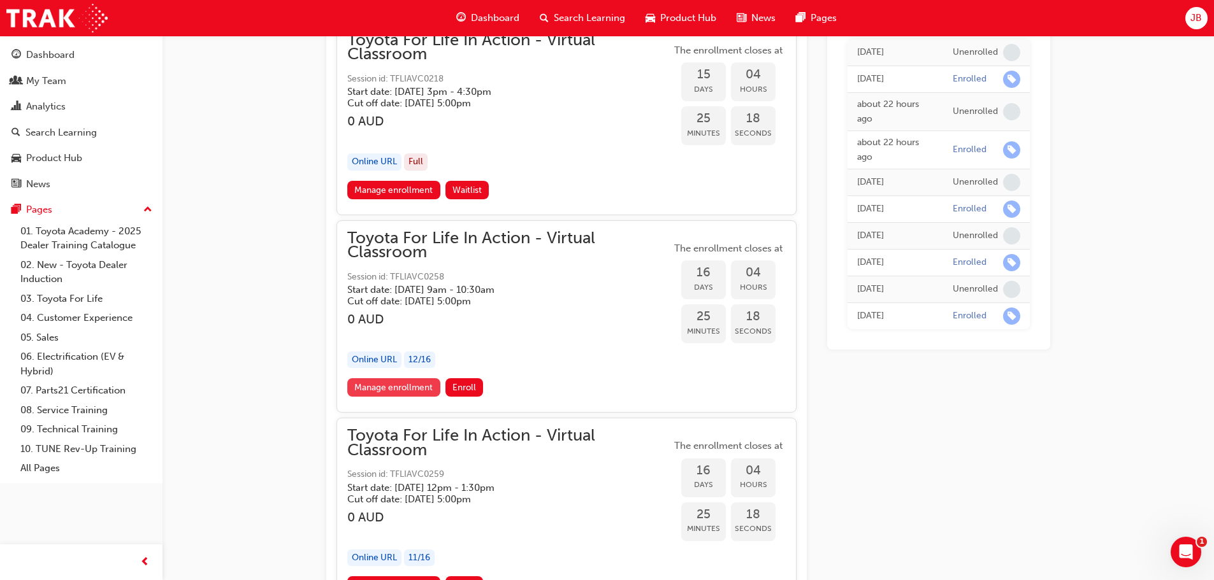
click at [365, 384] on link "Manage enrollment" at bounding box center [393, 387] width 93 height 18
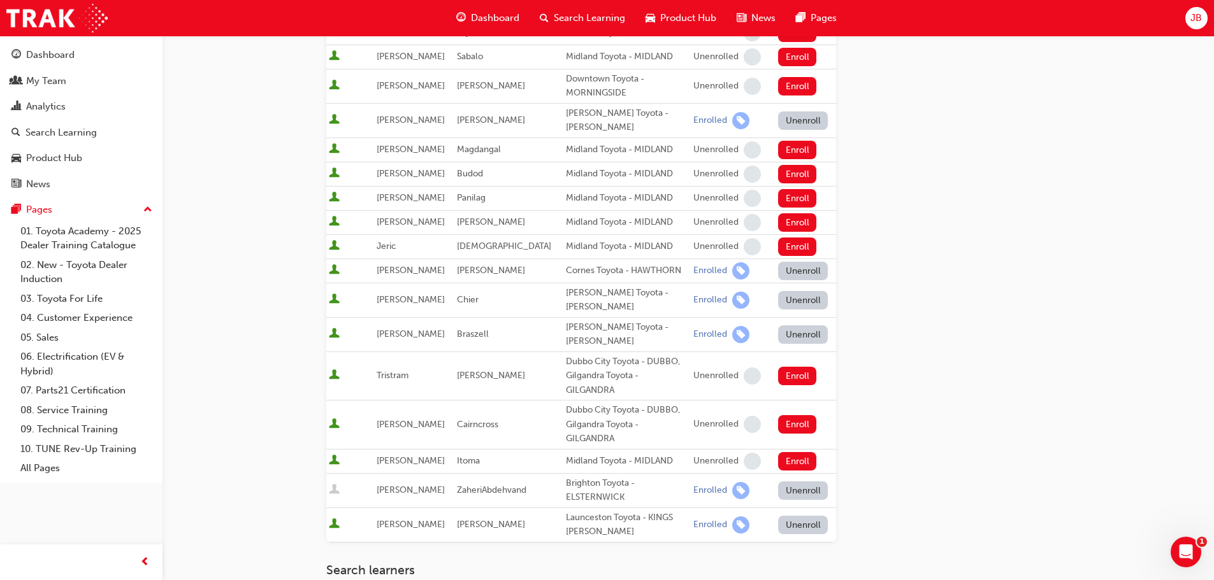
scroll to position [756, 0]
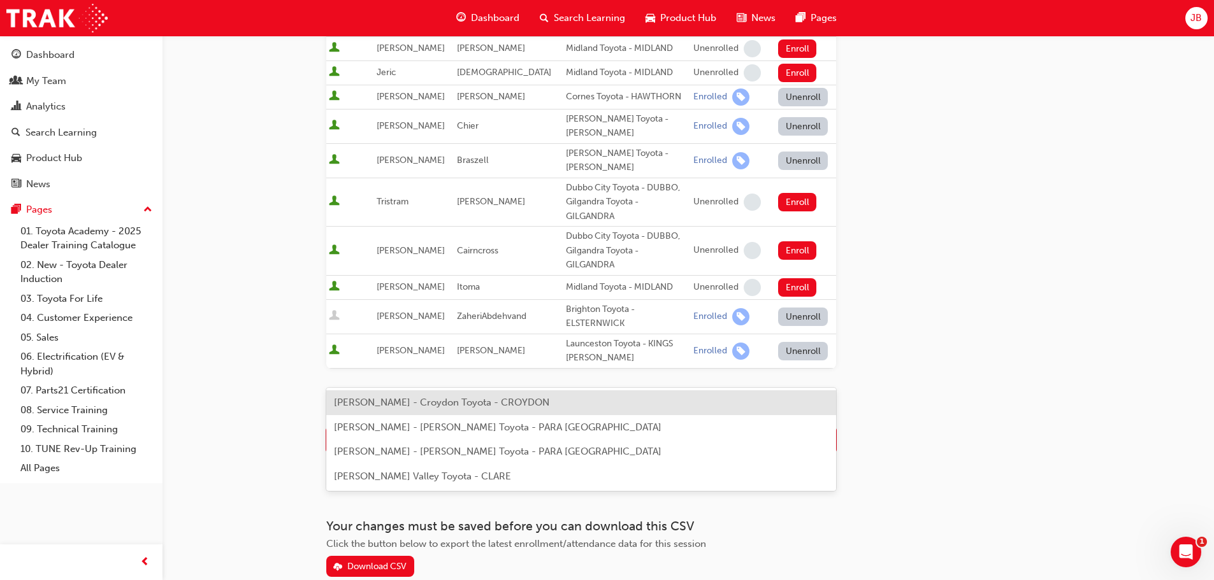
click at [402, 429] on div "Name" at bounding box center [571, 440] width 489 height 22
type input "pey"
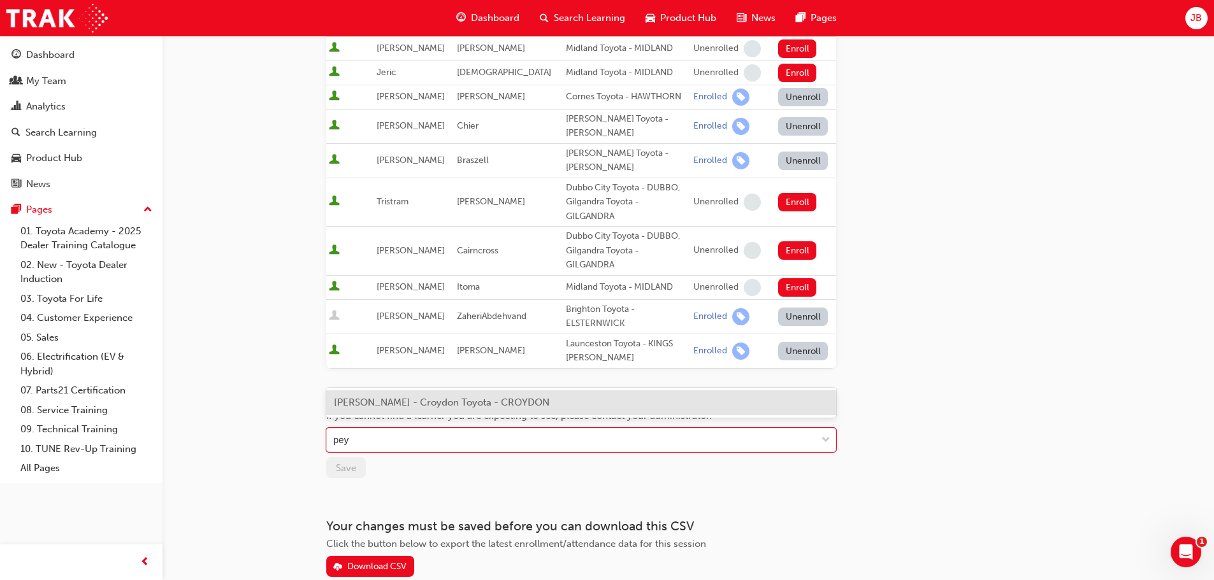
click at [500, 403] on span "[PERSON_NAME] - Croydon Toyota - CROYDON" at bounding box center [441, 402] width 215 height 11
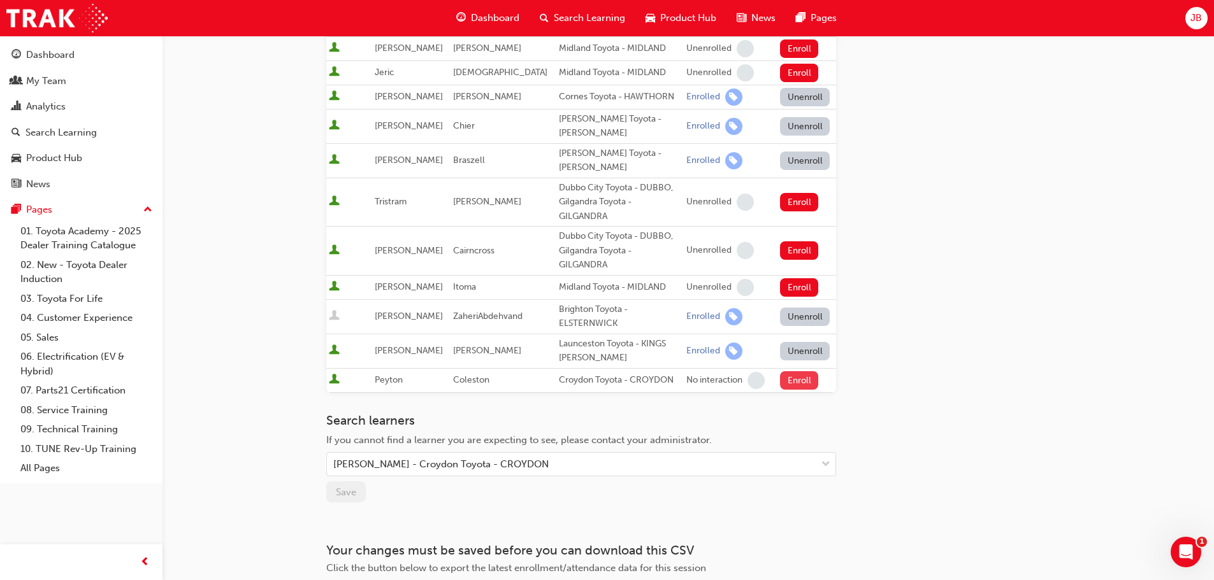
click at [797, 371] on button "Enroll" at bounding box center [799, 380] width 38 height 18
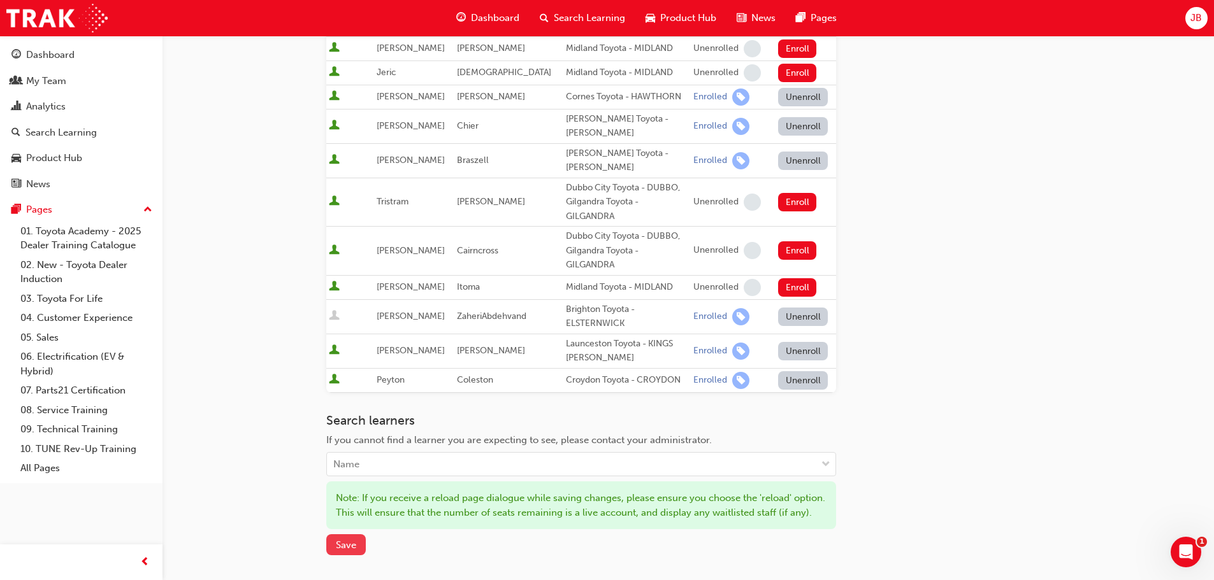
click at [345, 540] on span "Save" at bounding box center [346, 545] width 20 height 11
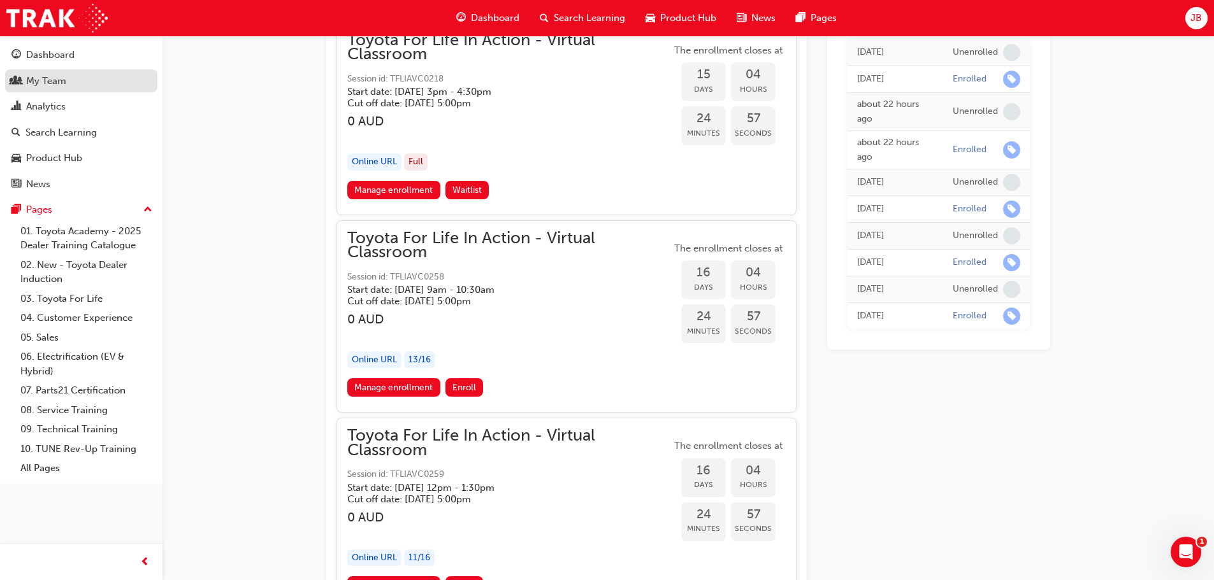
click at [41, 75] on div "My Team" at bounding box center [46, 81] width 40 height 15
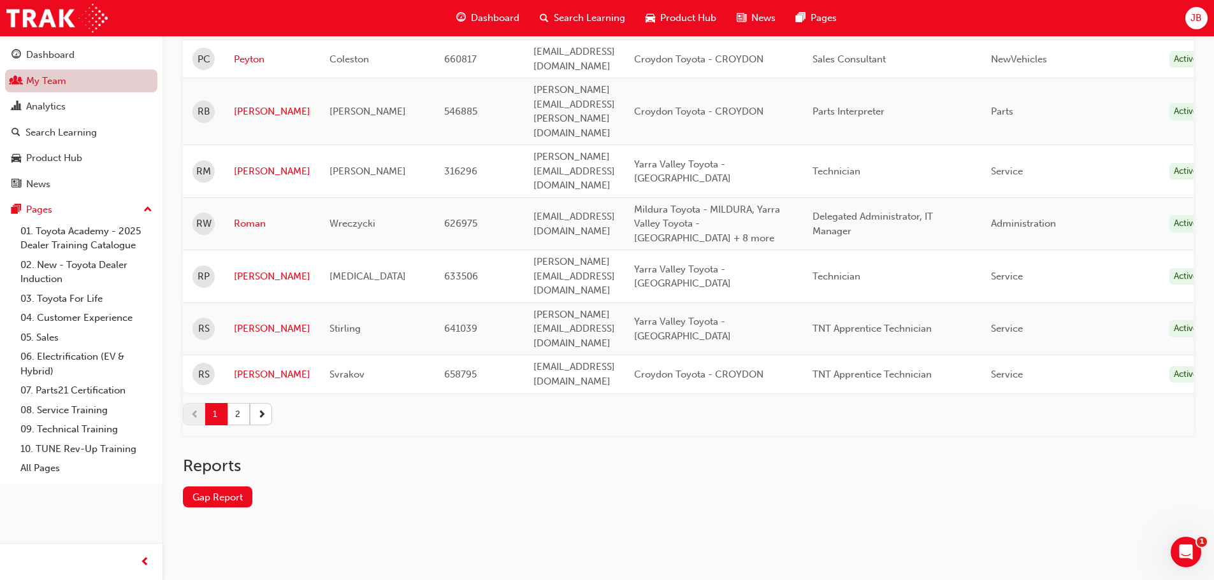
scroll to position [1592, 0]
